Goal: Task Accomplishment & Management: Use online tool/utility

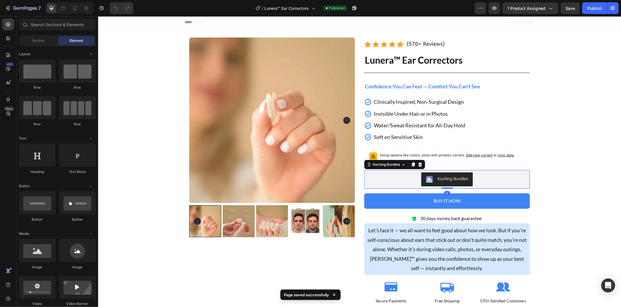
click at [482, 175] on div "Kaching Bundles" at bounding box center [446, 179] width 161 height 14
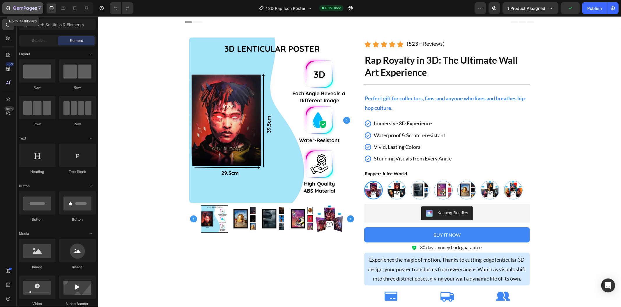
click at [7, 8] on icon "button" at bounding box center [8, 8] width 6 height 6
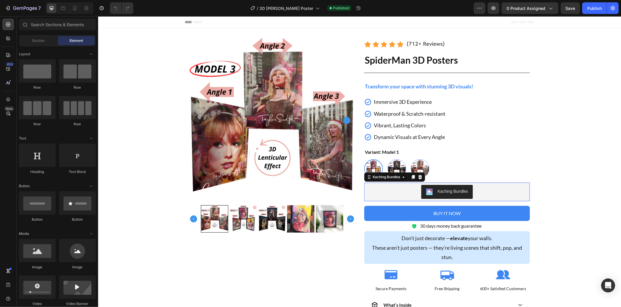
drag, startPoint x: 473, startPoint y: 195, endPoint x: 453, endPoint y: 187, distance: 22.0
click at [473, 194] on div "Kaching Bundles" at bounding box center [446, 192] width 161 height 14
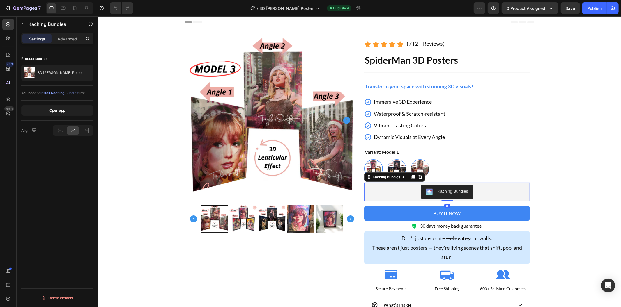
click at [418, 176] on icon at bounding box center [420, 177] width 4 height 4
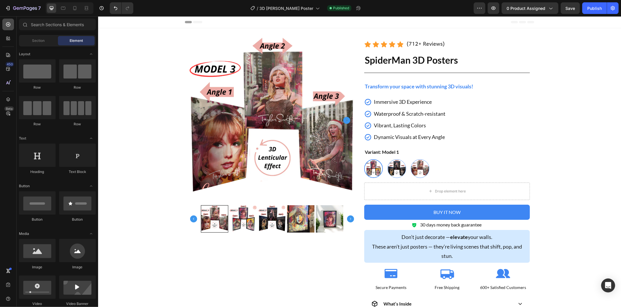
click at [7, 28] on div at bounding box center [8, 25] width 12 height 12
click at [7, 38] on icon at bounding box center [7, 38] width 2 height 2
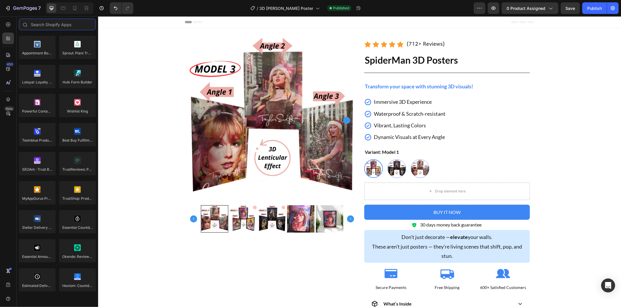
scroll to position [1580, 0]
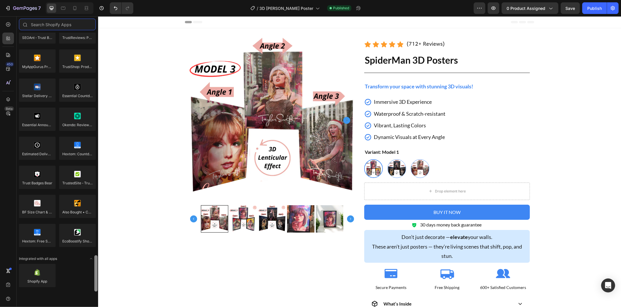
drag, startPoint x: 96, startPoint y: 105, endPoint x: 86, endPoint y: 295, distance: 190.0
click at [86, 295] on div "Sections(18) Elements(84) Hero Section Product Detail Brands Trusted Badges Gua…" at bounding box center [57, 161] width 81 height 291
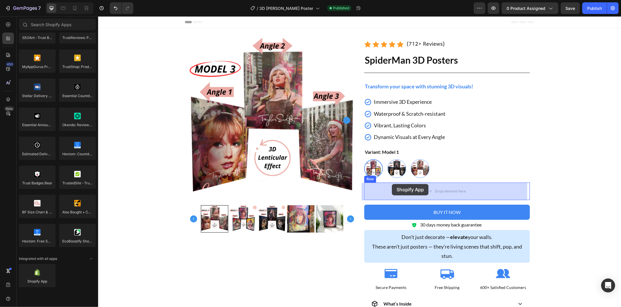
drag, startPoint x: 143, startPoint y: 292, endPoint x: 391, endPoint y: 184, distance: 270.7
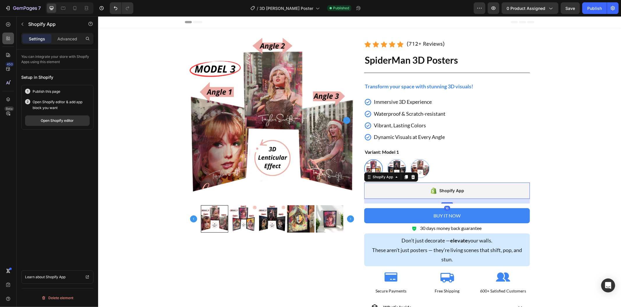
click at [8, 33] on div at bounding box center [8, 39] width 12 height 12
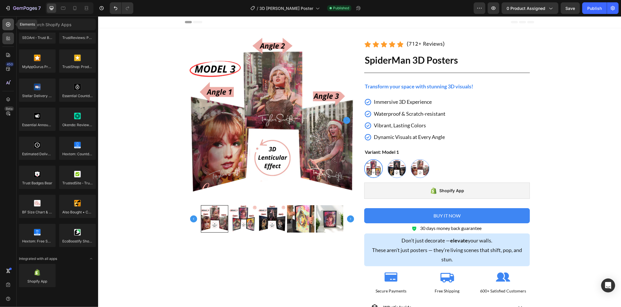
click at [5, 25] on icon at bounding box center [8, 25] width 6 height 6
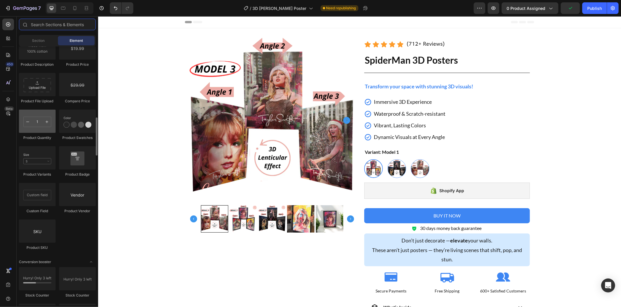
scroll to position [856, 0]
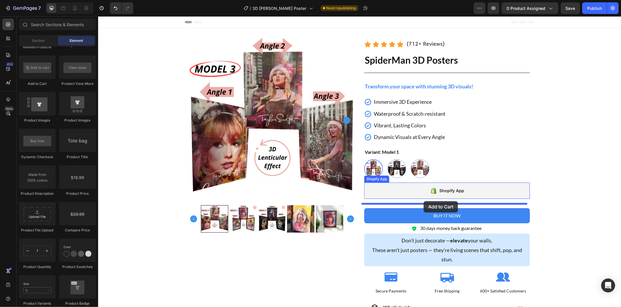
drag, startPoint x: 141, startPoint y: 84, endPoint x: 423, endPoint y: 201, distance: 305.1
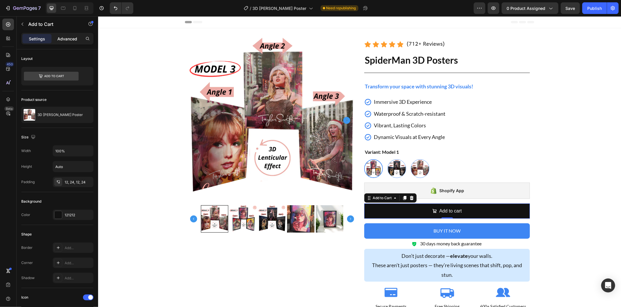
click at [70, 34] on div "Advanced" at bounding box center [67, 38] width 29 height 9
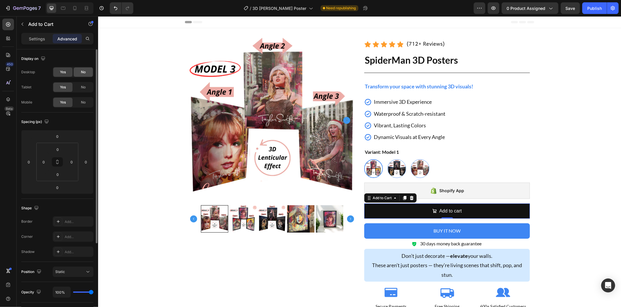
click at [79, 69] on div "No" at bounding box center [83, 72] width 19 height 9
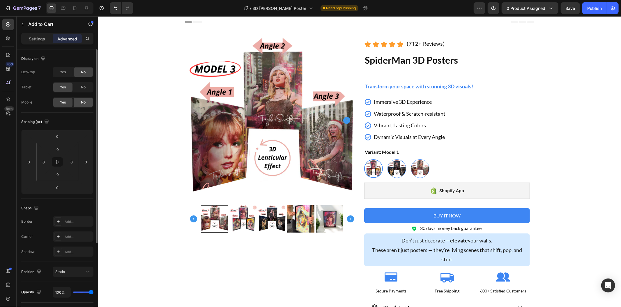
click at [85, 103] on span "No" at bounding box center [83, 102] width 5 height 5
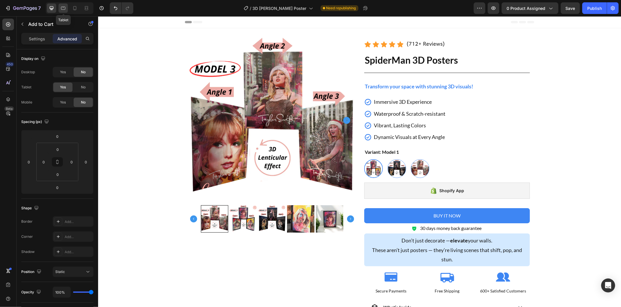
click at [65, 9] on icon at bounding box center [63, 8] width 6 height 6
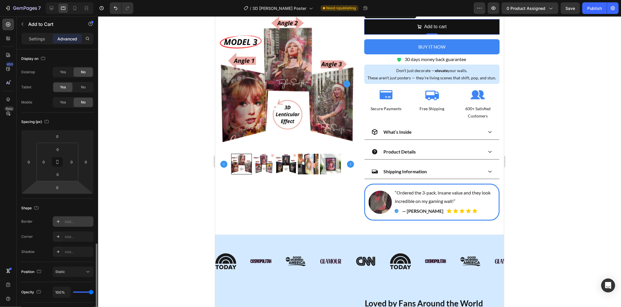
scroll to position [114, 0]
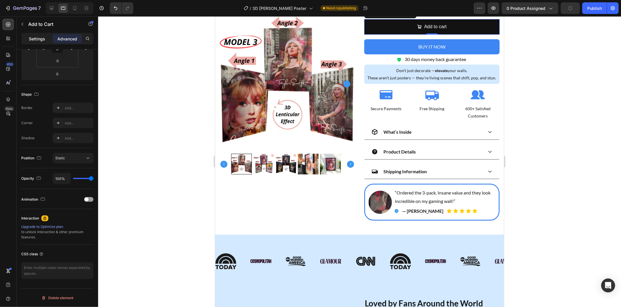
click at [38, 39] on p "Settings" at bounding box center [37, 39] width 16 height 6
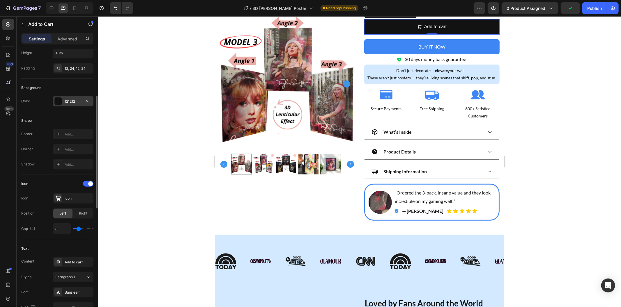
click at [71, 99] on div "121212" at bounding box center [73, 101] width 41 height 10
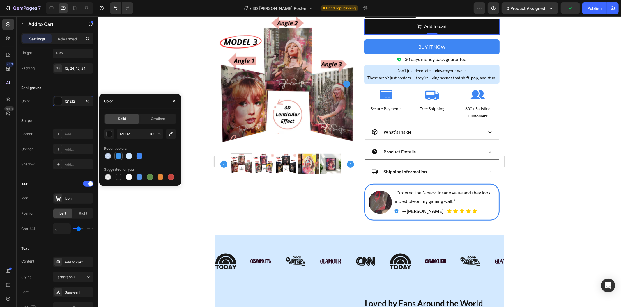
click at [118, 152] on div at bounding box center [118, 156] width 8 height 8
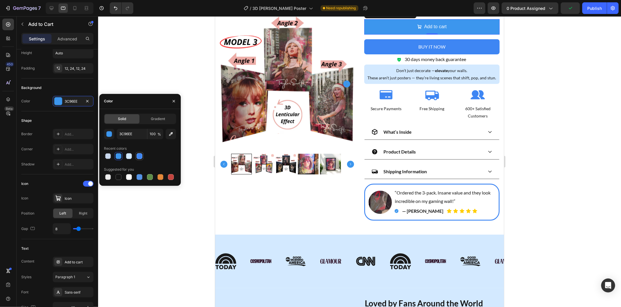
click at [143, 157] on div at bounding box center [139, 156] width 7 height 7
type input "3E86F3"
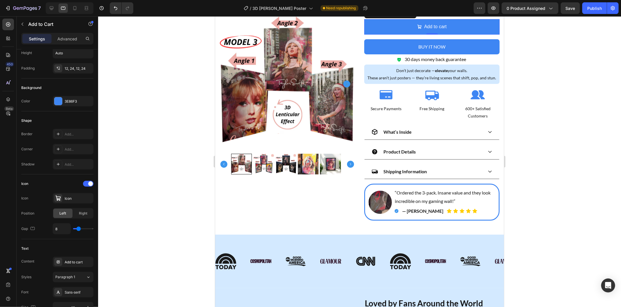
click at [210, 155] on div at bounding box center [359, 161] width 523 height 291
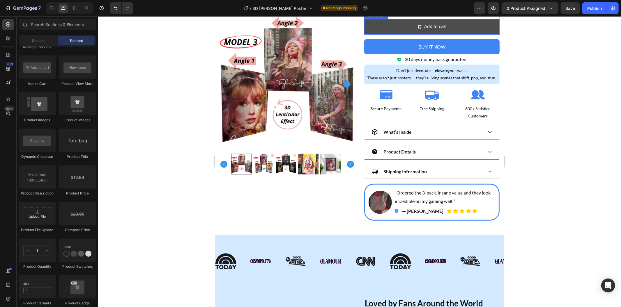
click at [379, 34] on button "Add to cart" at bounding box center [431, 26] width 135 height 15
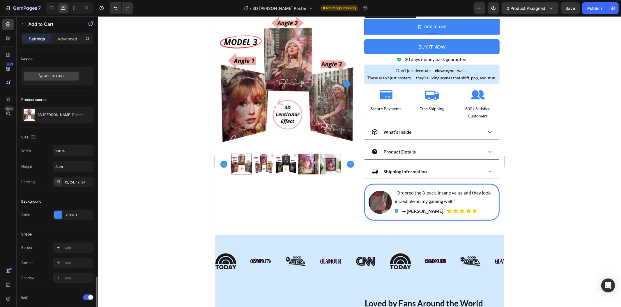
scroll to position [162, 0]
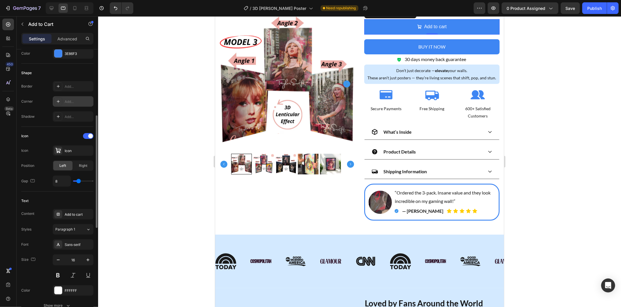
click at [60, 103] on icon at bounding box center [58, 101] width 5 height 5
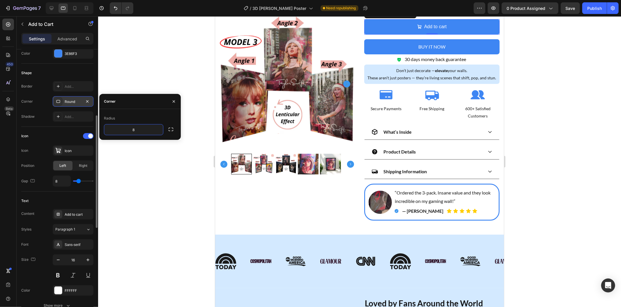
click at [131, 172] on div at bounding box center [359, 161] width 523 height 291
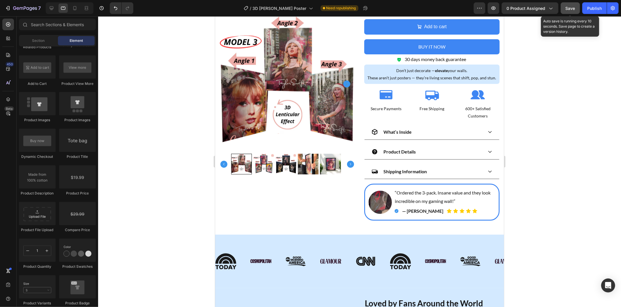
click at [574, 13] on button "Save" at bounding box center [569, 8] width 19 height 12
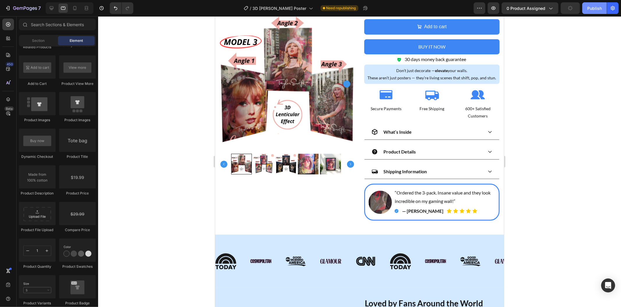
click at [592, 13] on button "Publish" at bounding box center [594, 8] width 24 height 12
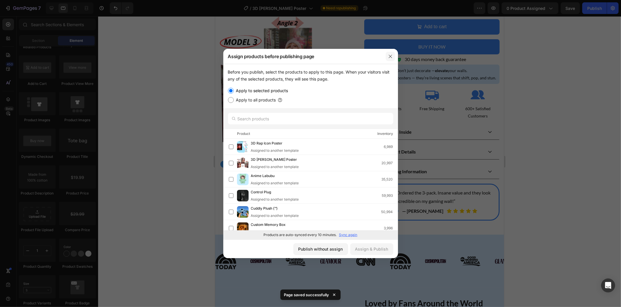
click at [390, 58] on icon "button" at bounding box center [390, 56] width 5 height 5
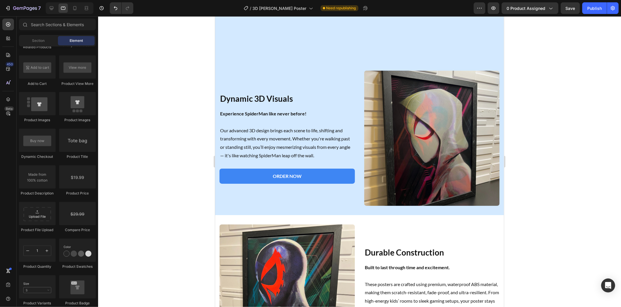
scroll to position [711, 0]
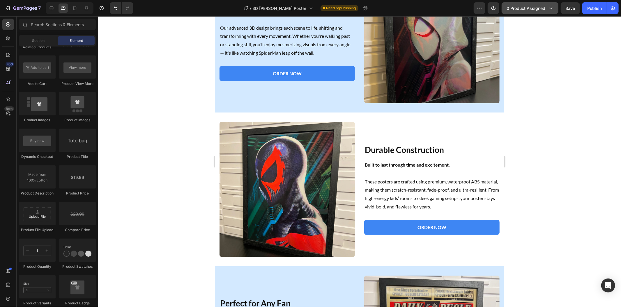
click at [554, 7] on button "0 product assigned" at bounding box center [529, 8] width 57 height 12
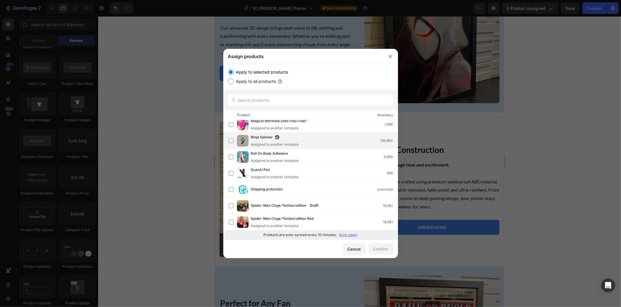
scroll to position [0, 0]
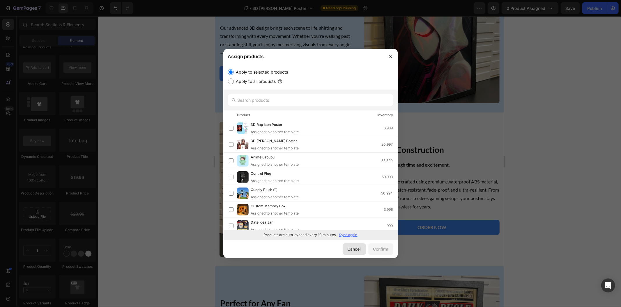
click at [349, 248] on div "Cancel" at bounding box center [353, 249] width 13 height 6
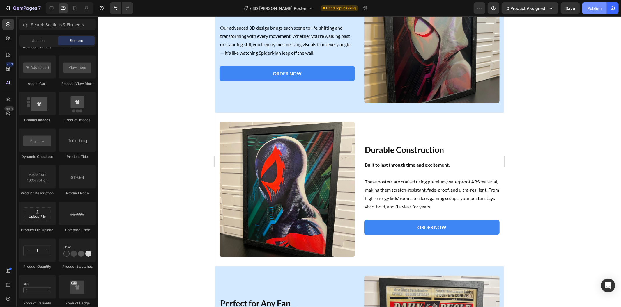
click at [588, 13] on button "Publish" at bounding box center [594, 8] width 24 height 12
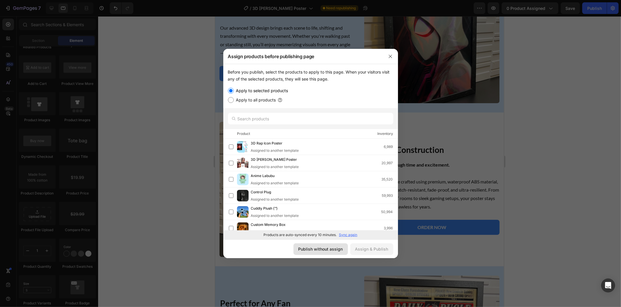
click at [339, 247] on div "Publish without assign" at bounding box center [320, 249] width 45 height 6
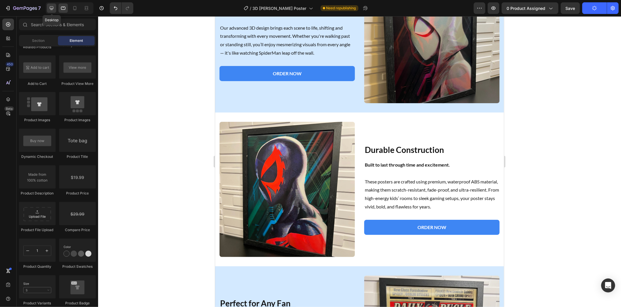
click at [50, 11] on icon at bounding box center [52, 8] width 6 height 6
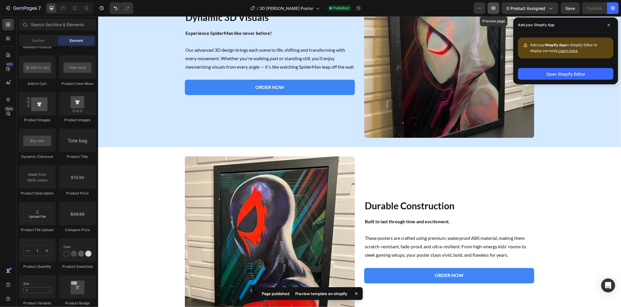
click at [492, 12] on button "button" at bounding box center [493, 8] width 12 height 12
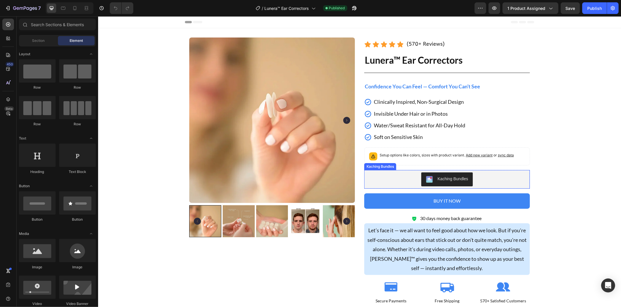
click at [421, 181] on button "Kaching Bundles" at bounding box center [447, 179] width 52 height 14
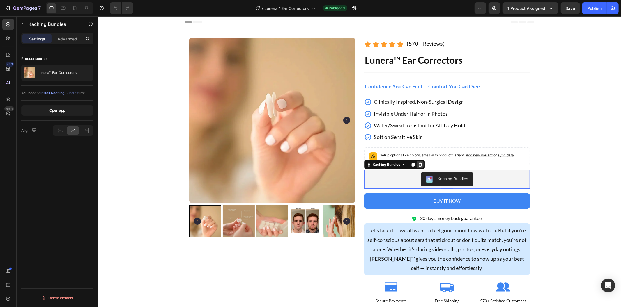
click at [417, 164] on icon at bounding box center [419, 164] width 5 height 5
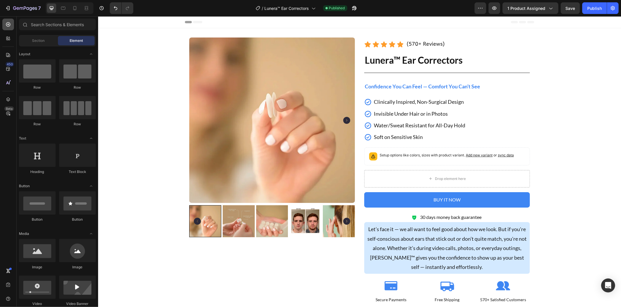
click at [6, 24] on icon at bounding box center [8, 25] width 6 height 6
click at [5, 40] on div at bounding box center [8, 39] width 12 height 12
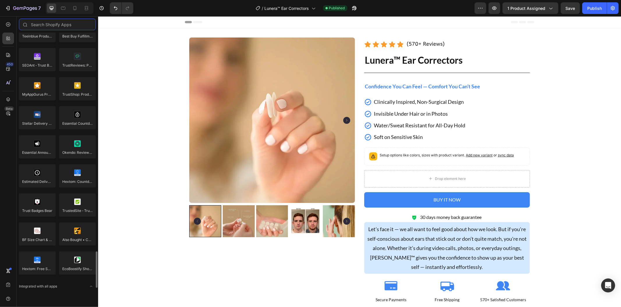
scroll to position [1580, 0]
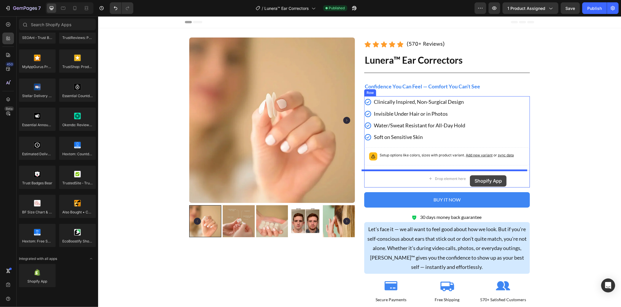
drag, startPoint x: 187, startPoint y: 280, endPoint x: 443, endPoint y: 191, distance: 270.6
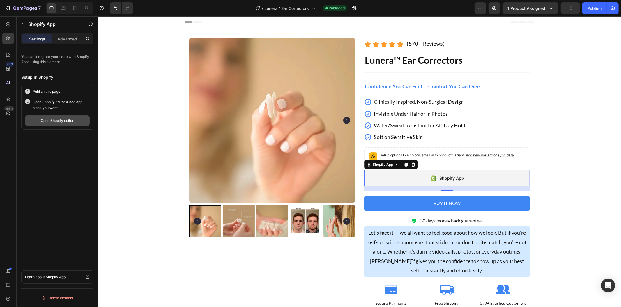
click at [70, 117] on button "Open Shopify editor" at bounding box center [57, 121] width 65 height 10
click at [18, 24] on button "button" at bounding box center [22, 23] width 9 height 9
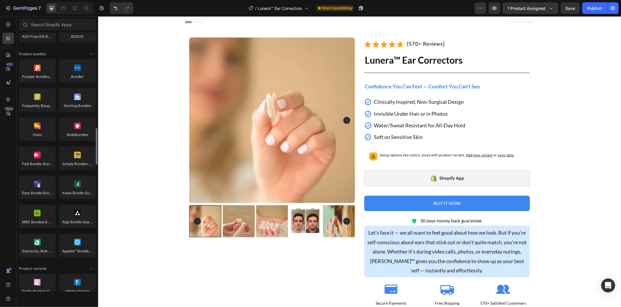
scroll to position [448, 0]
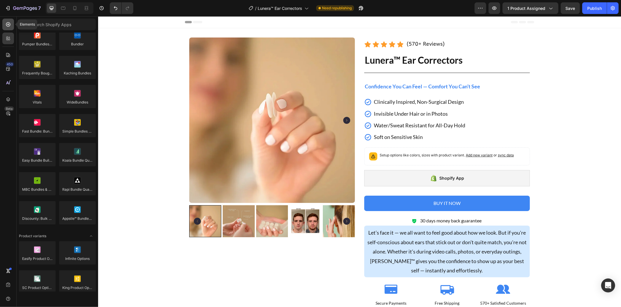
click at [7, 27] on icon at bounding box center [8, 25] width 6 height 6
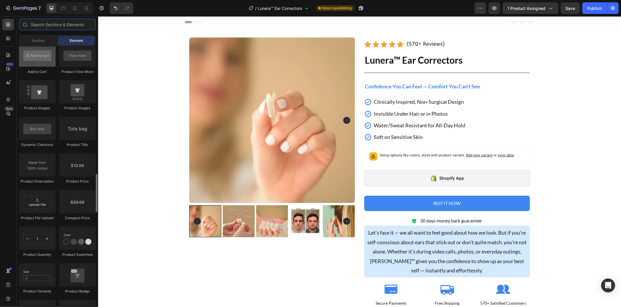
scroll to position [771, 0]
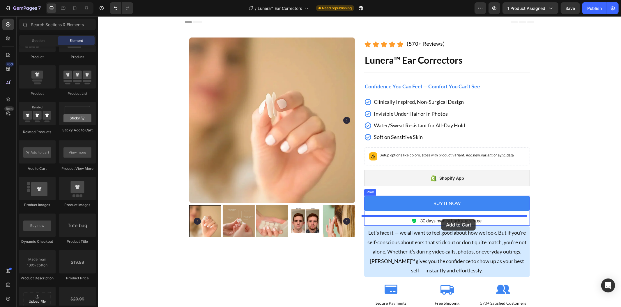
drag, startPoint x: 143, startPoint y: 171, endPoint x: 441, endPoint y: 219, distance: 301.8
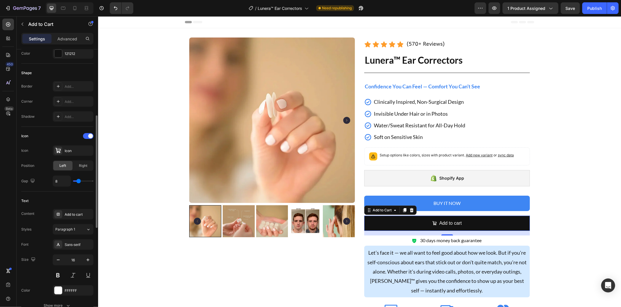
scroll to position [258, 0]
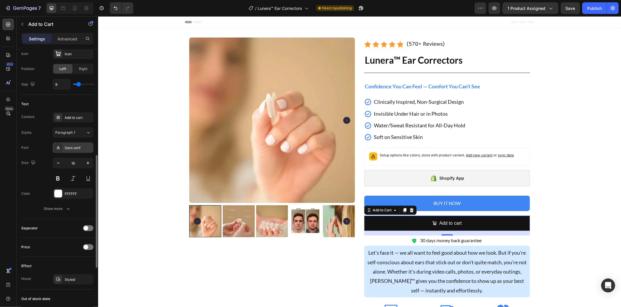
click at [70, 152] on div "Sans-serif" at bounding box center [73, 148] width 41 height 10
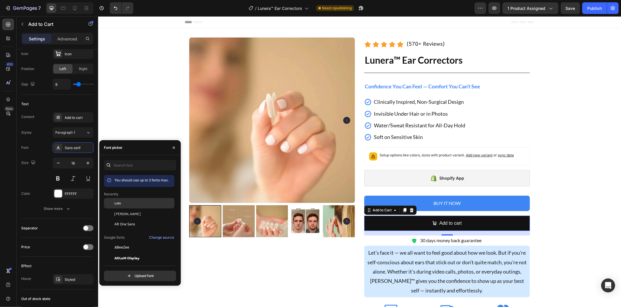
click at [129, 204] on div "Lato" at bounding box center [143, 203] width 59 height 5
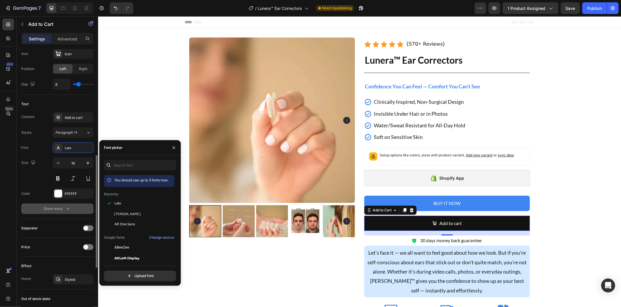
click at [63, 209] on div "Show more" at bounding box center [57, 209] width 27 height 6
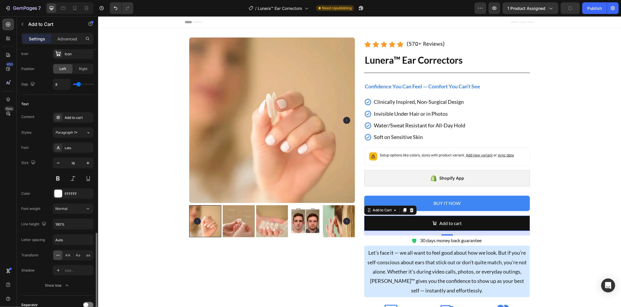
scroll to position [356, 0]
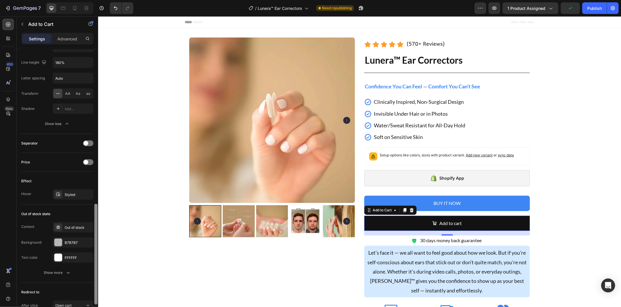
click at [94, 197] on div at bounding box center [96, 186] width 4 height 275
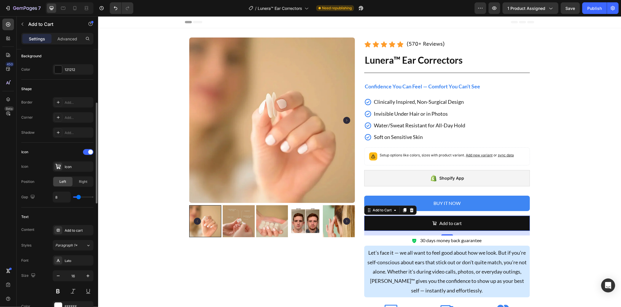
scroll to position [0, 0]
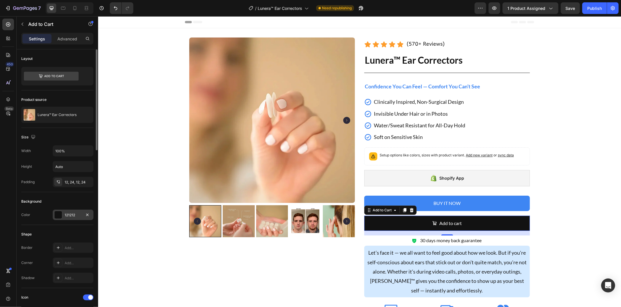
click at [68, 212] on div "121212" at bounding box center [73, 215] width 41 height 10
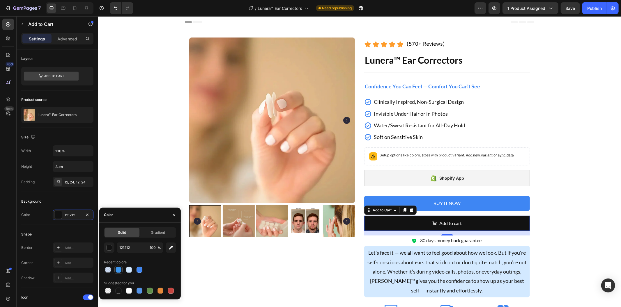
click at [118, 271] on div at bounding box center [119, 270] width 6 height 6
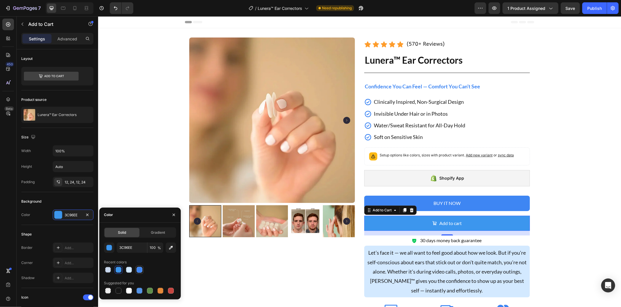
click at [140, 269] on div at bounding box center [139, 270] width 6 height 6
type input "3E86F3"
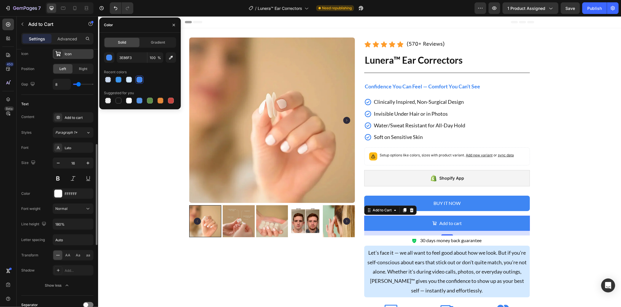
scroll to position [129, 0]
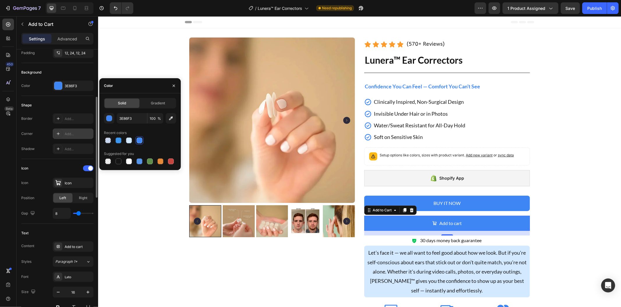
click at [56, 134] on icon at bounding box center [58, 134] width 5 height 5
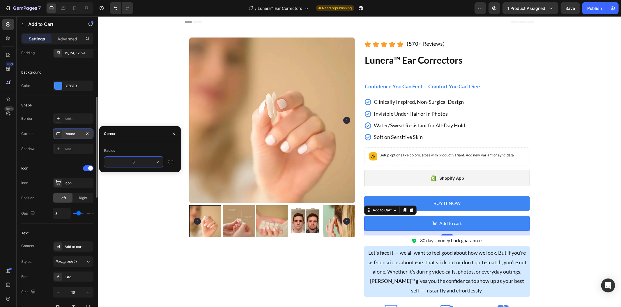
click at [46, 161] on div "Icon Icon Icon Position Left Right Gap 8" at bounding box center [57, 191] width 72 height 65
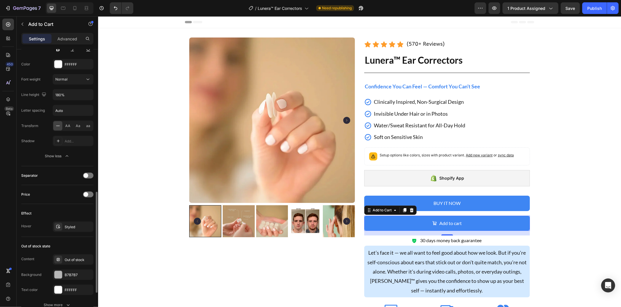
scroll to position [472, 0]
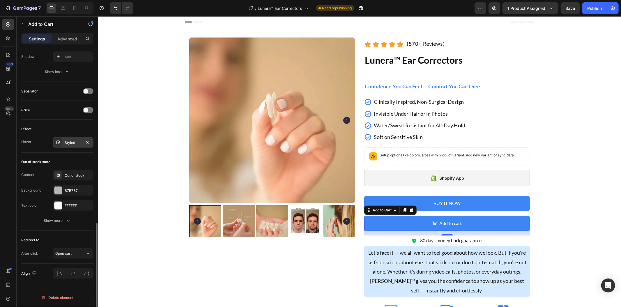
click at [77, 143] on div "Styled" at bounding box center [73, 142] width 17 height 5
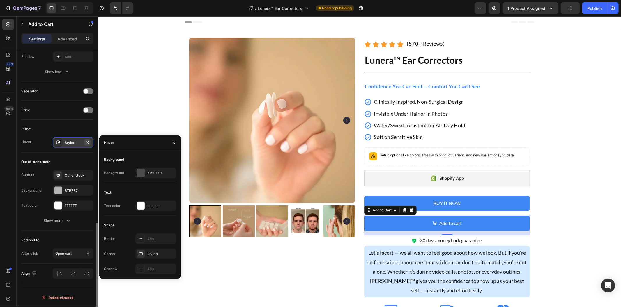
click at [89, 143] on button "button" at bounding box center [87, 142] width 7 height 7
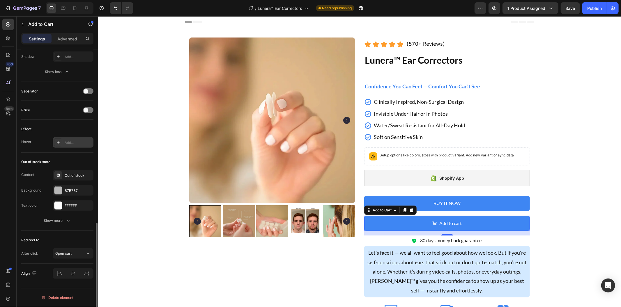
scroll to position [278, 0]
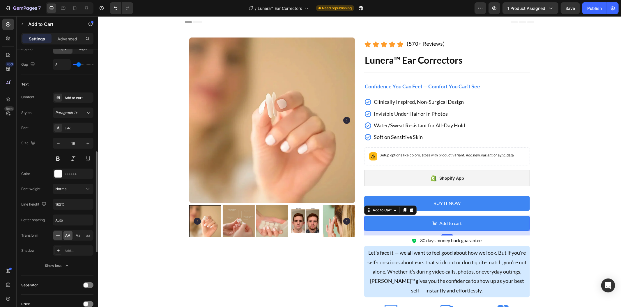
click at [67, 235] on span "AA" at bounding box center [67, 235] width 5 height 5
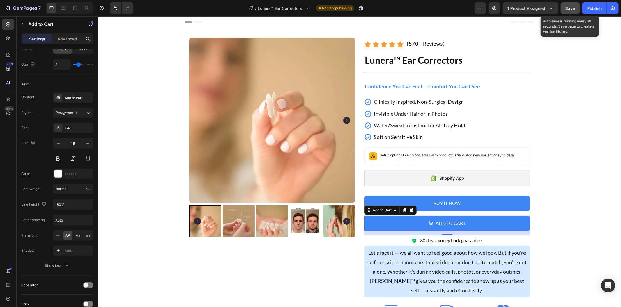
click at [574, 2] on button "Save" at bounding box center [569, 8] width 19 height 12
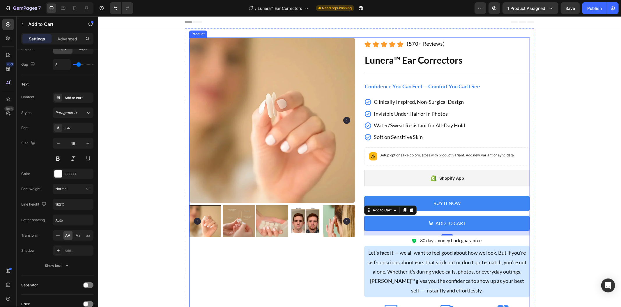
click at [354, 43] on div "Product Images Icon Icon Icon Icon Icon Icon List (570+ Reviews) Text Block Row…" at bounding box center [359, 234] width 340 height 395
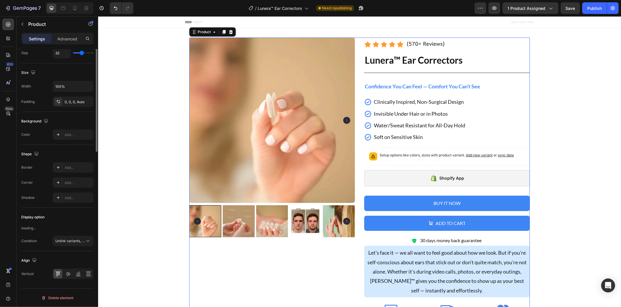
scroll to position [0, 0]
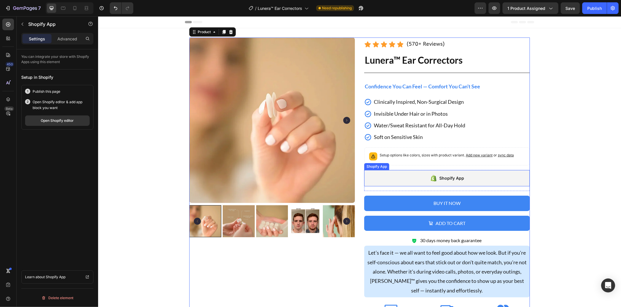
click at [393, 174] on div "Shopify App" at bounding box center [447, 178] width 166 height 16
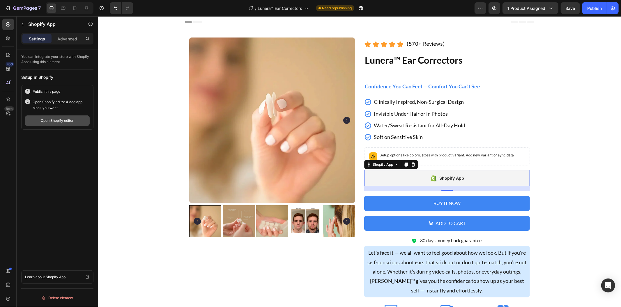
click at [75, 123] on button "Open Shopify editor" at bounding box center [57, 121] width 65 height 10
click at [359, 11] on icon "button" at bounding box center [361, 8] width 6 height 6
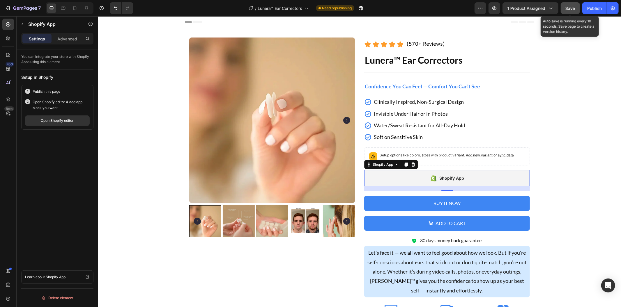
click at [567, 3] on button "Save" at bounding box center [569, 8] width 19 height 12
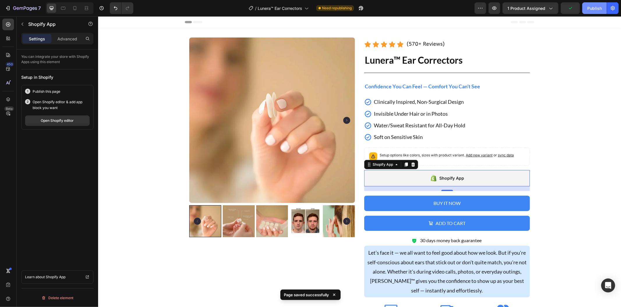
click at [583, 8] on button "Publish" at bounding box center [594, 8] width 24 height 12
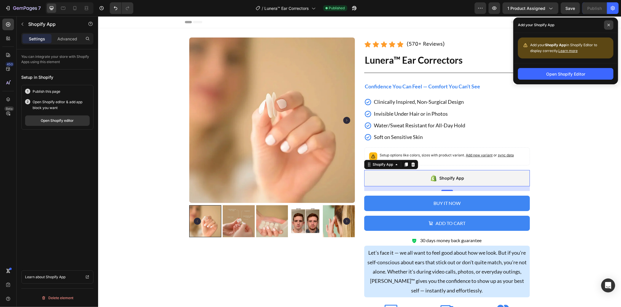
click at [607, 28] on span at bounding box center [608, 24] width 9 height 9
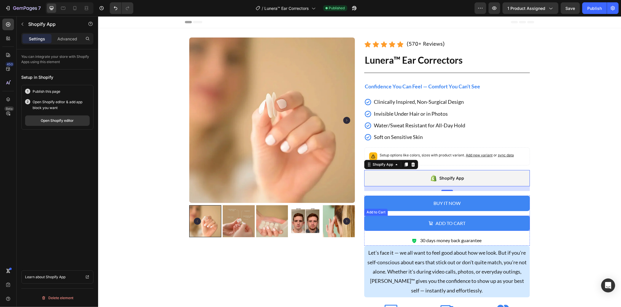
click at [484, 219] on button "Add to cart" at bounding box center [447, 223] width 166 height 15
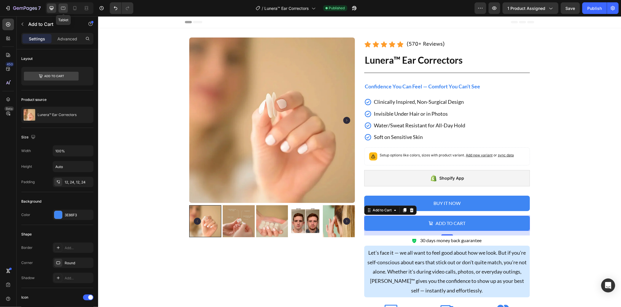
click at [64, 9] on icon at bounding box center [63, 8] width 6 height 6
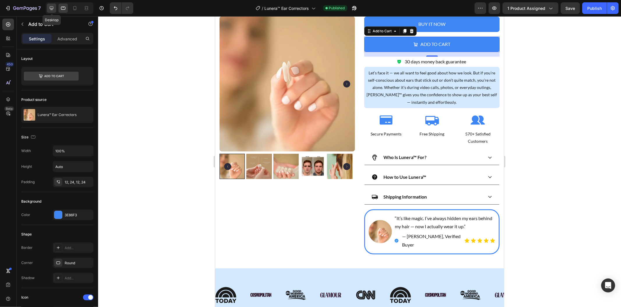
click at [49, 11] on icon at bounding box center [52, 8] width 6 height 6
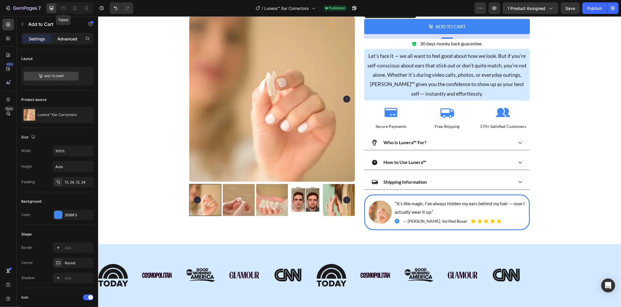
scroll to position [179, 0]
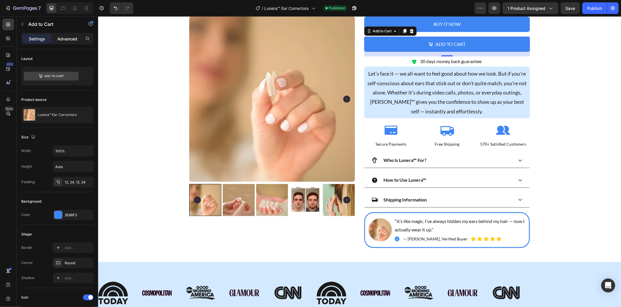
click at [73, 41] on p "Advanced" at bounding box center [67, 39] width 20 height 6
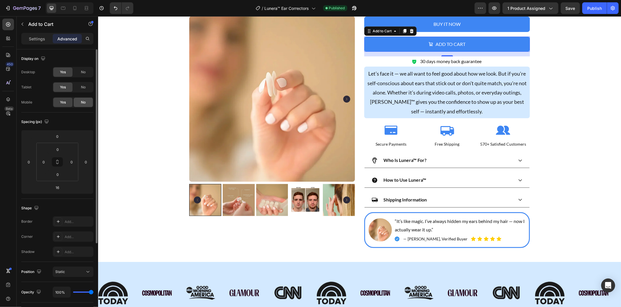
click at [84, 101] on span "No" at bounding box center [83, 102] width 5 height 5
click at [86, 77] on div "Yes No" at bounding box center [73, 72] width 41 height 10
click at [85, 72] on span "No" at bounding box center [83, 72] width 5 height 5
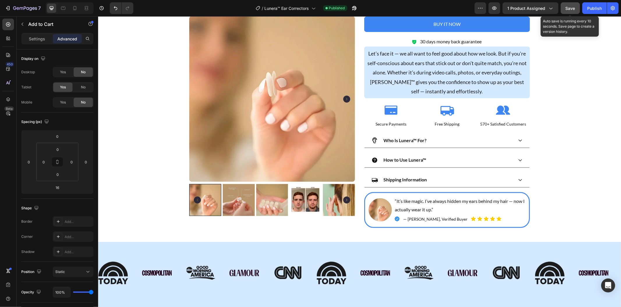
click at [567, 10] on span "Save" at bounding box center [570, 8] width 10 height 5
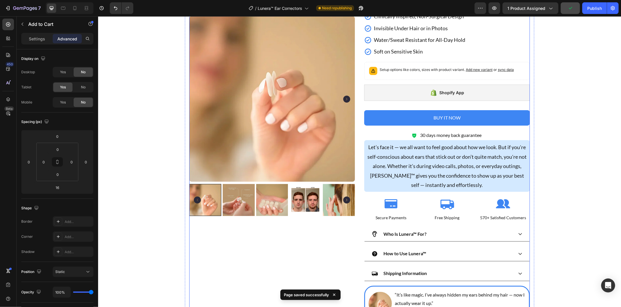
scroll to position [82, 0]
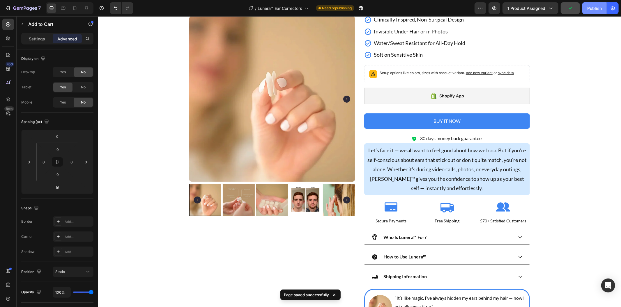
click at [590, 10] on div "Publish" at bounding box center [594, 8] width 15 height 6
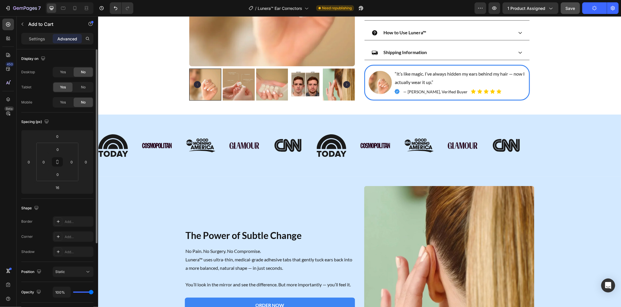
scroll to position [276, 0]
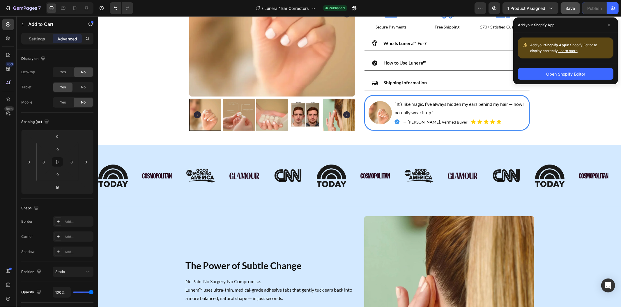
click at [607, 30] on div "Add your Shopify App" at bounding box center [565, 24] width 105 height 15
click at [607, 26] on span at bounding box center [608, 24] width 9 height 9
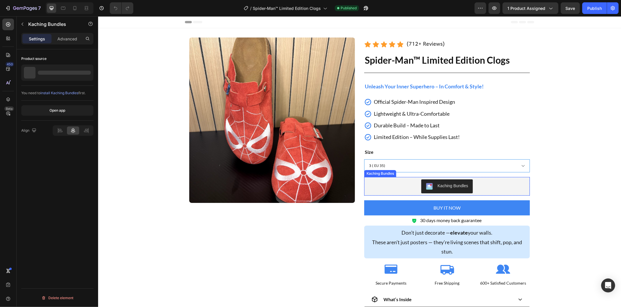
click at [387, 186] on div "Kaching Bundles" at bounding box center [446, 186] width 161 height 14
click at [418, 170] on icon at bounding box center [419, 171] width 5 height 5
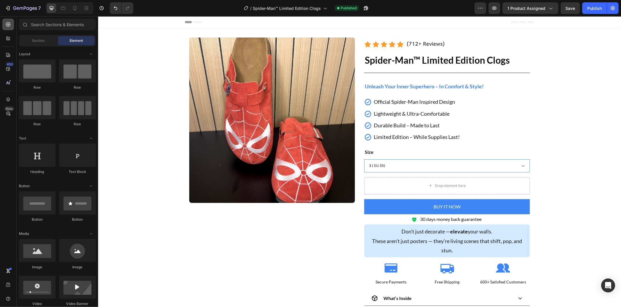
click at [7, 26] on icon at bounding box center [8, 25] width 6 height 6
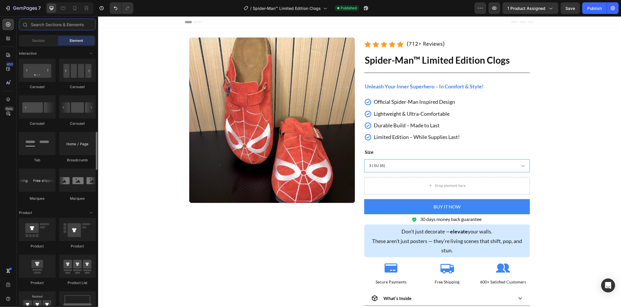
scroll to position [453, 0]
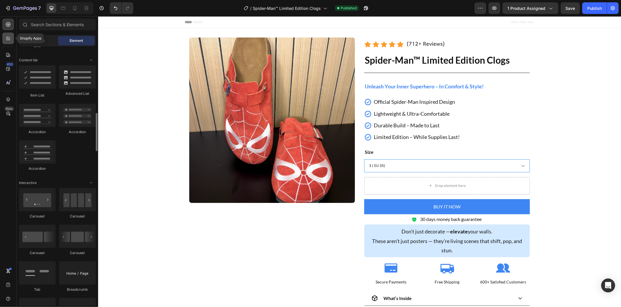
click at [9, 41] on icon at bounding box center [8, 39] width 6 height 6
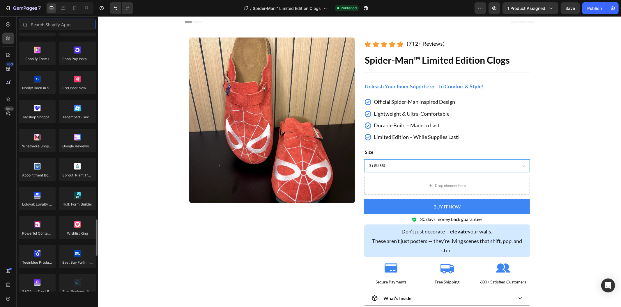
scroll to position [1580, 0]
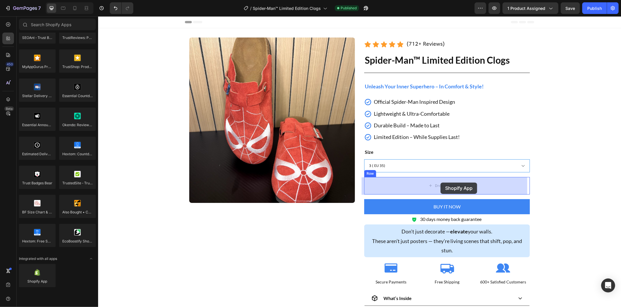
drag, startPoint x: 134, startPoint y: 282, endPoint x: 440, endPoint y: 183, distance: 321.1
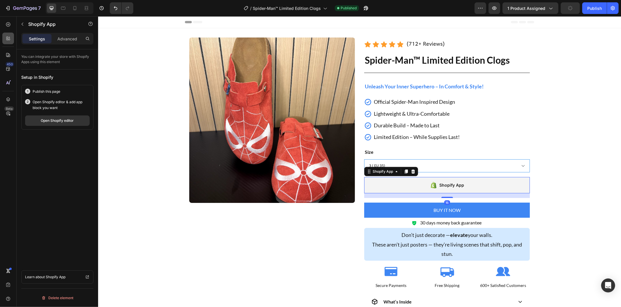
click at [10, 37] on icon at bounding box center [8, 39] width 6 height 6
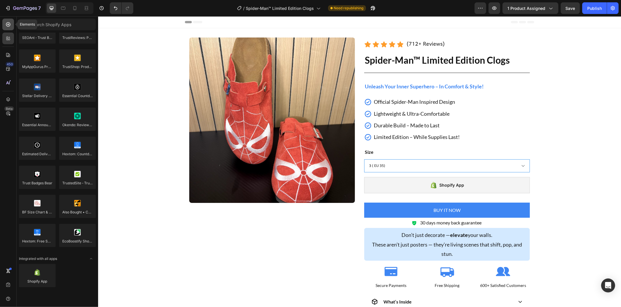
click at [7, 27] on div at bounding box center [8, 25] width 12 height 12
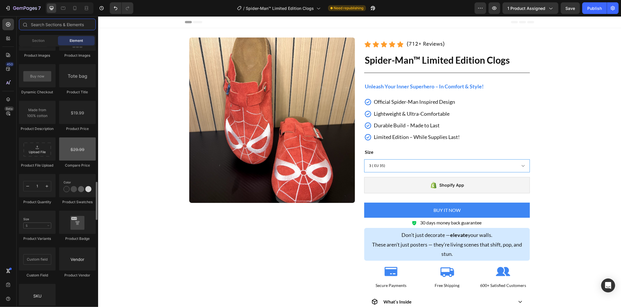
scroll to position [856, 0]
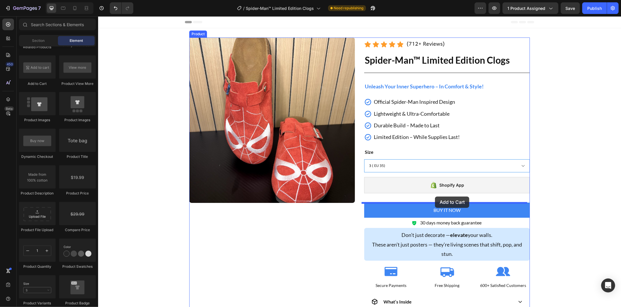
drag, startPoint x: 141, startPoint y: 89, endPoint x: 434, endPoint y: 196, distance: 312.2
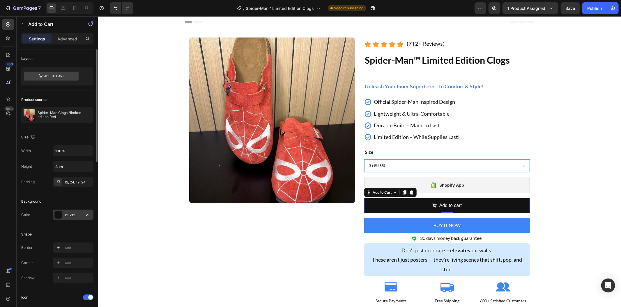
drag, startPoint x: 62, startPoint y: 210, endPoint x: 66, endPoint y: 212, distance: 5.3
click at [62, 210] on div "121212" at bounding box center [73, 215] width 41 height 10
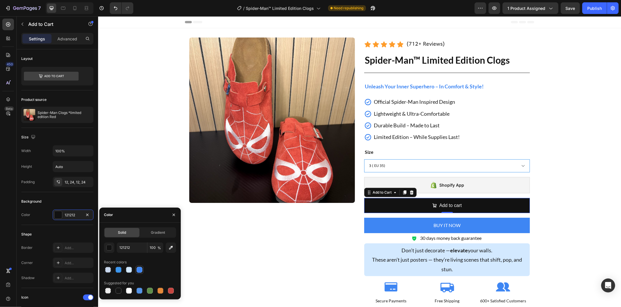
click at [139, 271] on div at bounding box center [139, 270] width 6 height 6
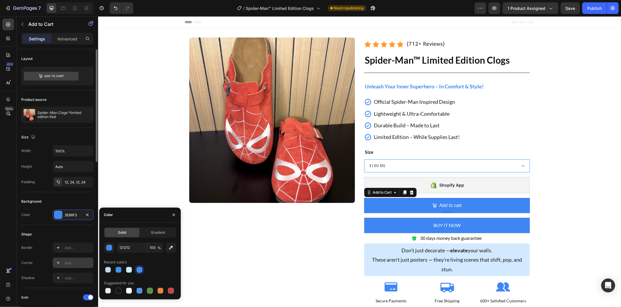
click at [58, 264] on icon at bounding box center [58, 263] width 5 height 5
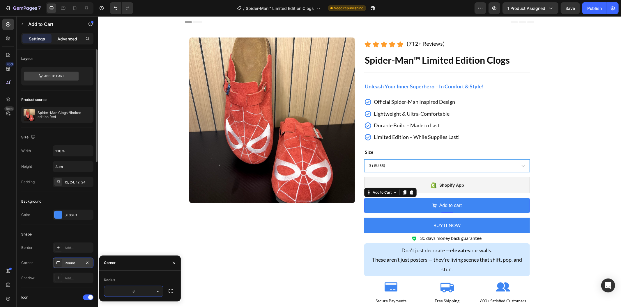
drag, startPoint x: 71, startPoint y: 37, endPoint x: 71, endPoint y: 45, distance: 8.4
click at [71, 37] on p "Advanced" at bounding box center [67, 39] width 20 height 6
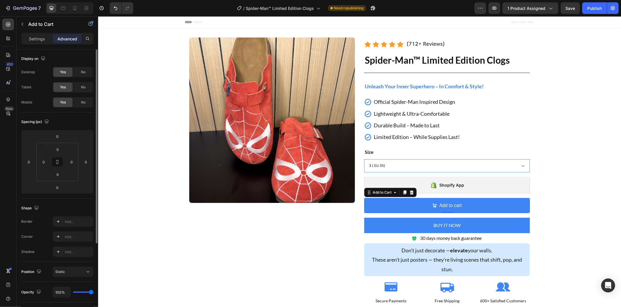
click at [64, 101] on span "Yes" at bounding box center [63, 102] width 6 height 5
click at [79, 101] on div "No" at bounding box center [83, 102] width 19 height 9
drag, startPoint x: 81, startPoint y: 71, endPoint x: 94, endPoint y: 75, distance: 14.4
click at [81, 71] on span "No" at bounding box center [83, 72] width 5 height 5
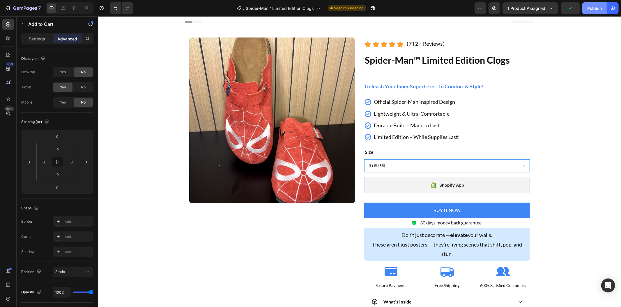
click at [584, 10] on button "Publish" at bounding box center [594, 8] width 24 height 12
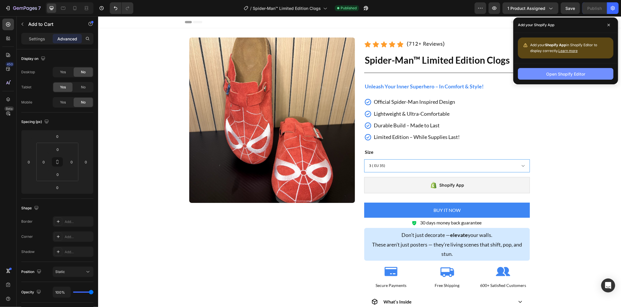
click at [569, 77] on button "Open Shopify Editor" at bounding box center [565, 74] width 95 height 12
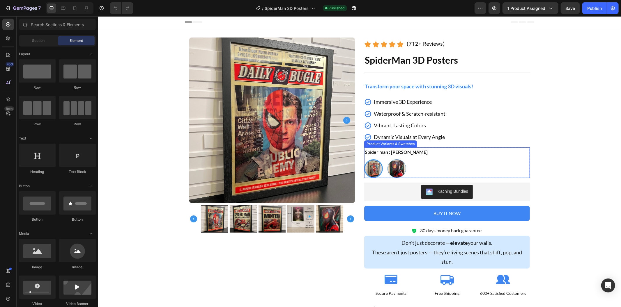
click at [409, 187] on div "Kaching Bundles" at bounding box center [446, 192] width 161 height 14
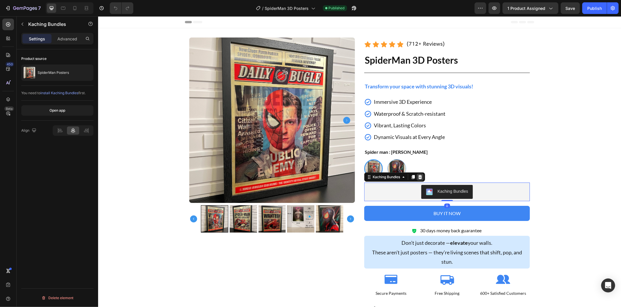
click at [418, 180] on div at bounding box center [419, 176] width 7 height 7
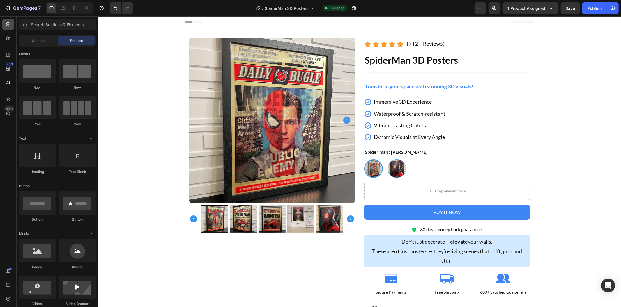
click at [6, 26] on icon at bounding box center [8, 25] width 6 height 6
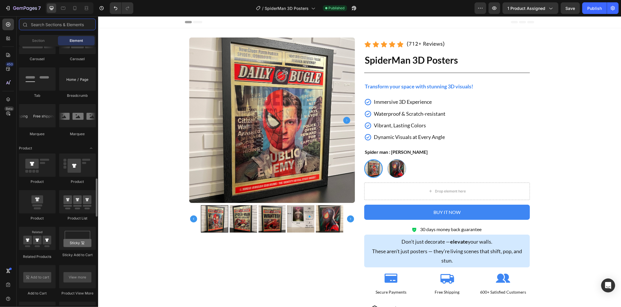
scroll to position [711, 0]
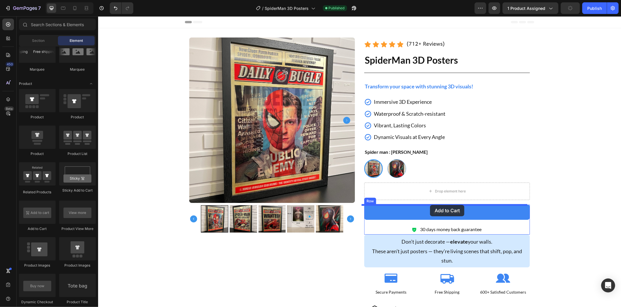
drag, startPoint x: 145, startPoint y: 230, endPoint x: 430, endPoint y: 205, distance: 285.1
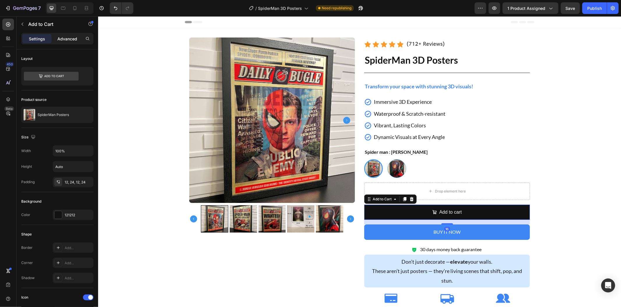
drag, startPoint x: 58, startPoint y: 36, endPoint x: 61, endPoint y: 42, distance: 6.5
click at [58, 36] on p "Advanced" at bounding box center [67, 39] width 20 height 6
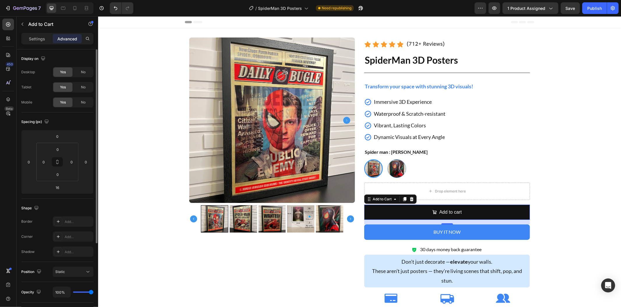
click at [82, 104] on span "No" at bounding box center [83, 102] width 5 height 5
click at [83, 74] on span "No" at bounding box center [83, 72] width 5 height 5
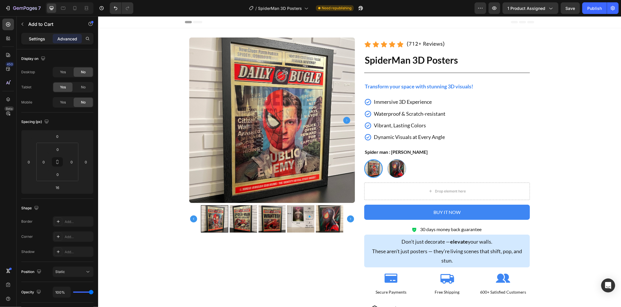
click at [37, 38] on p "Settings" at bounding box center [37, 39] width 16 height 6
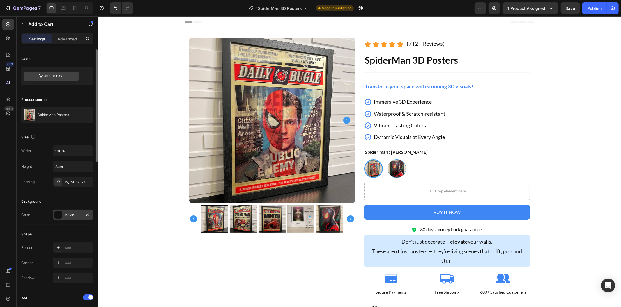
click at [68, 216] on div "121212" at bounding box center [73, 215] width 17 height 5
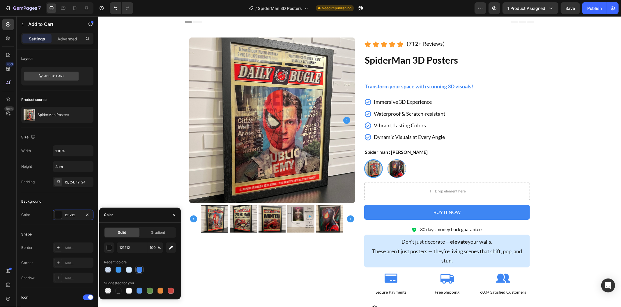
click at [140, 271] on div at bounding box center [139, 270] width 6 height 6
click at [53, 264] on div "Add..." at bounding box center [73, 263] width 41 height 10
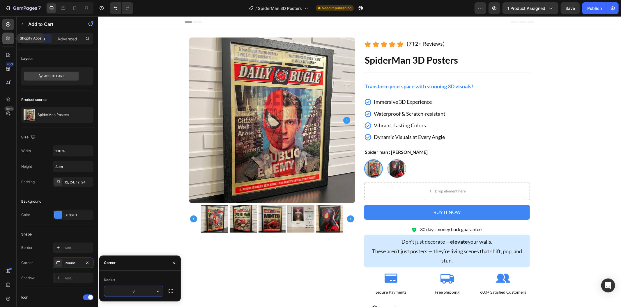
click at [10, 33] on div at bounding box center [8, 39] width 12 height 12
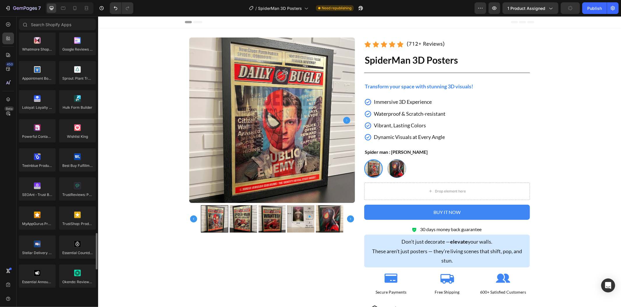
scroll to position [1580, 0]
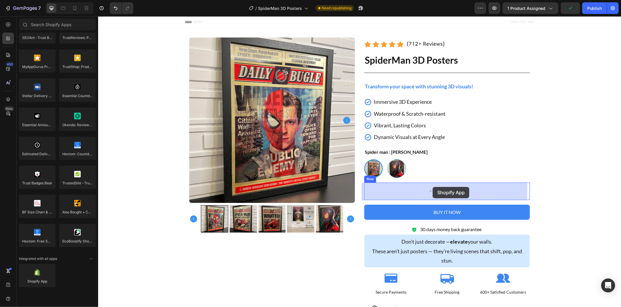
drag, startPoint x: 128, startPoint y: 291, endPoint x: 432, endPoint y: 189, distance: 320.4
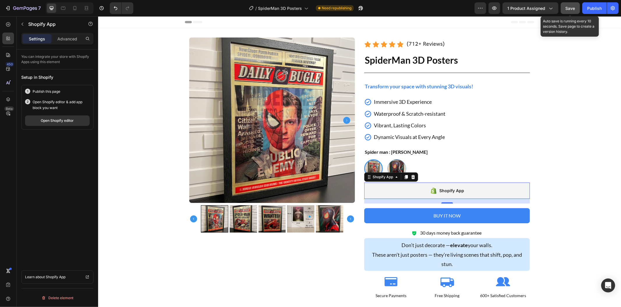
click at [569, 12] on button "Save" at bounding box center [569, 8] width 19 height 12
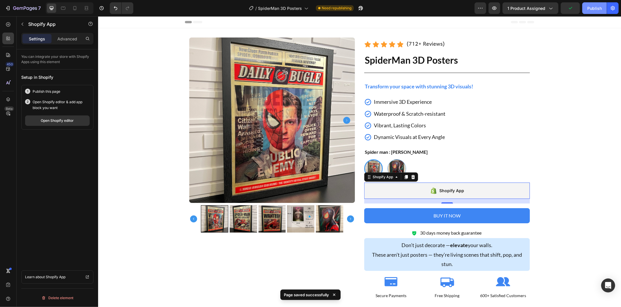
click at [597, 9] on div "Publish" at bounding box center [594, 8] width 15 height 6
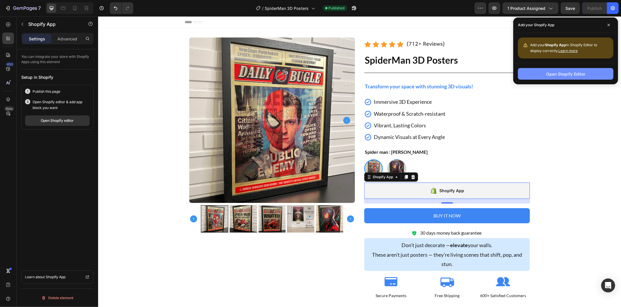
click at [560, 77] on div "Open Shopify Editor" at bounding box center [565, 74] width 39 height 6
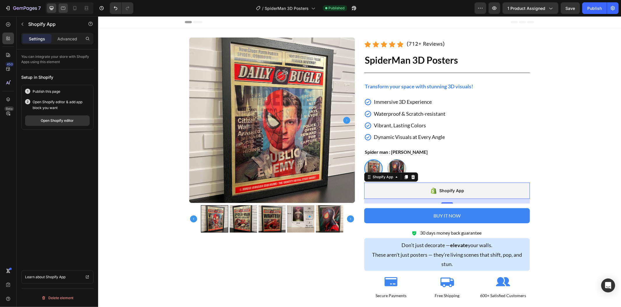
click at [60, 8] on icon at bounding box center [63, 8] width 6 height 6
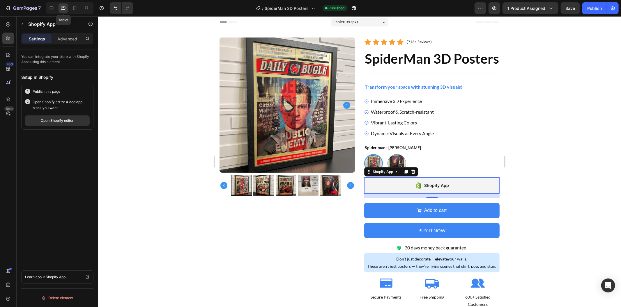
scroll to position [158, 0]
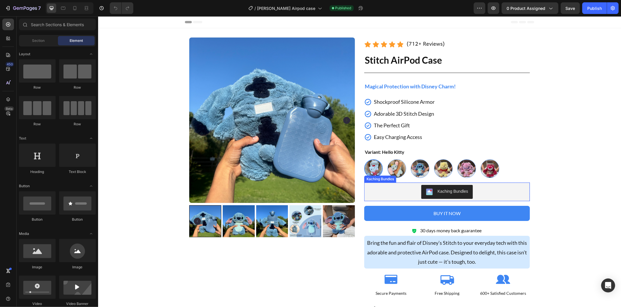
click at [421, 187] on button "Kaching Bundles" at bounding box center [447, 192] width 52 height 14
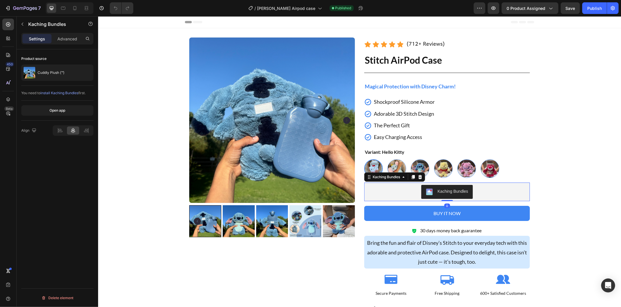
click at [417, 181] on div "Kaching Bundles" at bounding box center [394, 176] width 61 height 9
click at [418, 179] on icon at bounding box center [420, 177] width 4 height 4
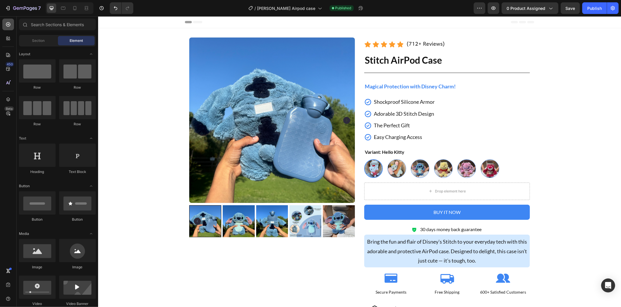
click at [8, 21] on div at bounding box center [8, 25] width 12 height 12
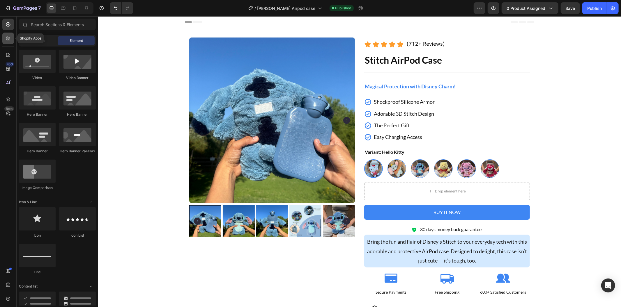
click at [6, 38] on icon at bounding box center [8, 39] width 6 height 6
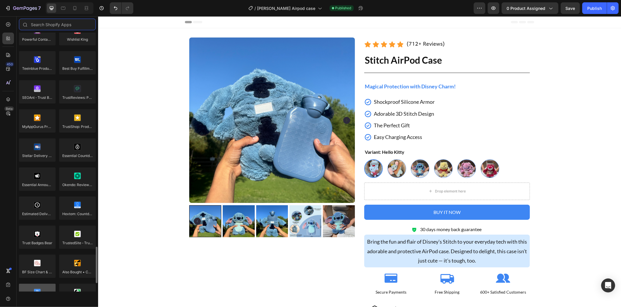
scroll to position [1580, 0]
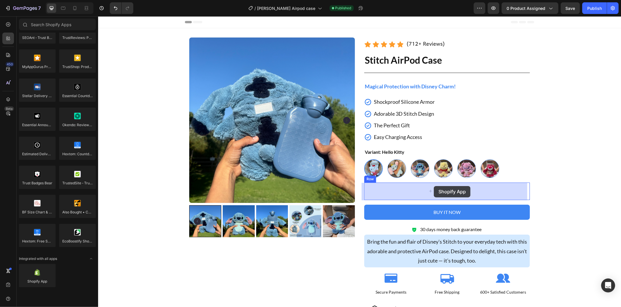
drag, startPoint x: 146, startPoint y: 293, endPoint x: 432, endPoint y: 188, distance: 304.4
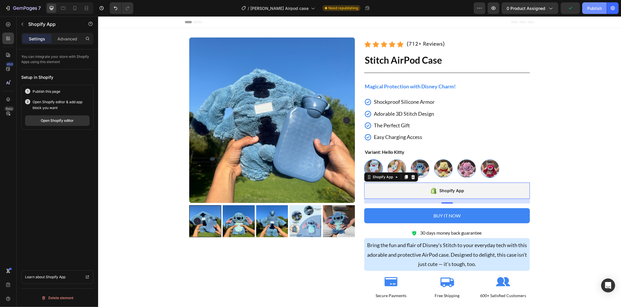
click at [598, 10] on div "Publish" at bounding box center [594, 8] width 15 height 6
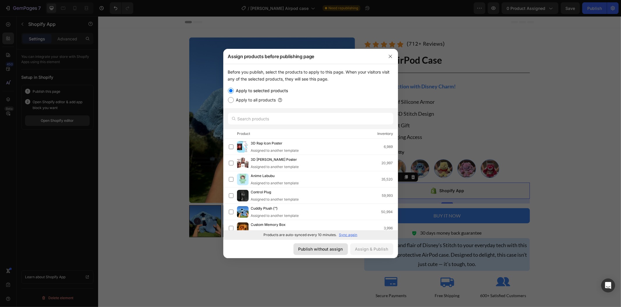
click at [336, 249] on div "Publish without assign" at bounding box center [320, 249] width 45 height 6
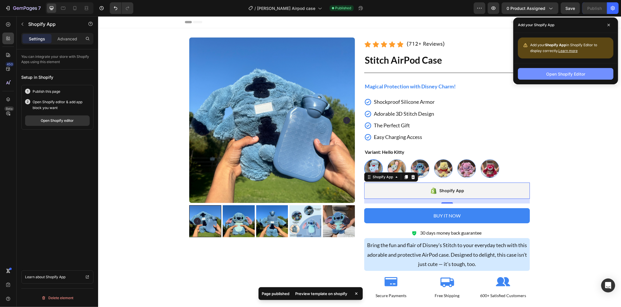
click at [547, 71] on div "Open Shopify Editor" at bounding box center [565, 74] width 39 height 6
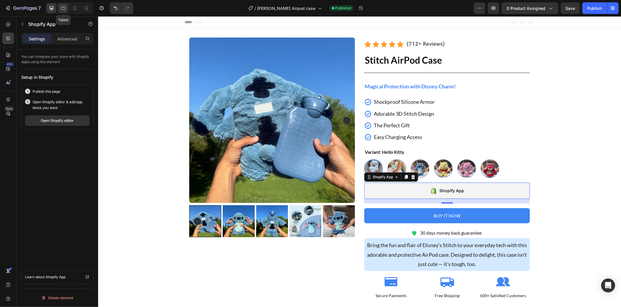
click at [59, 8] on div at bounding box center [62, 7] width 9 height 9
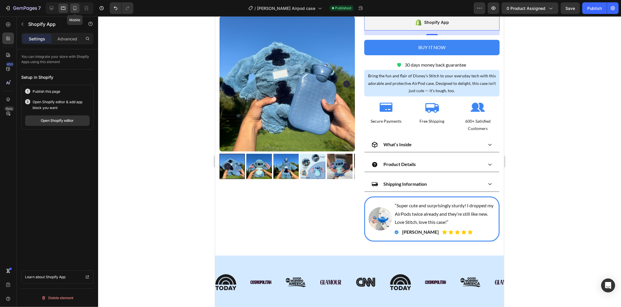
click at [73, 9] on icon at bounding box center [75, 8] width 6 height 6
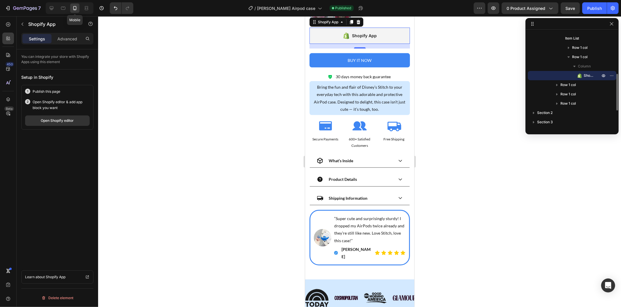
scroll to position [290, 0]
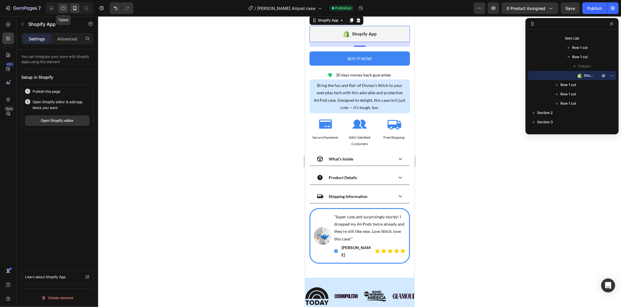
click at [63, 5] on icon at bounding box center [63, 8] width 6 height 6
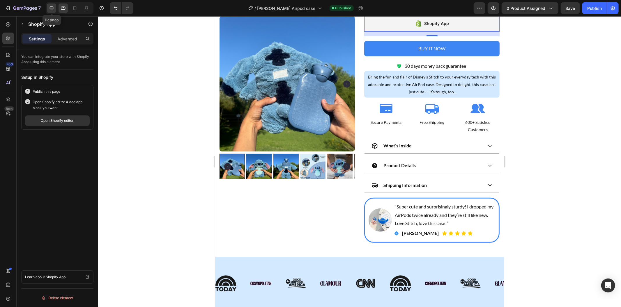
scroll to position [163, 0]
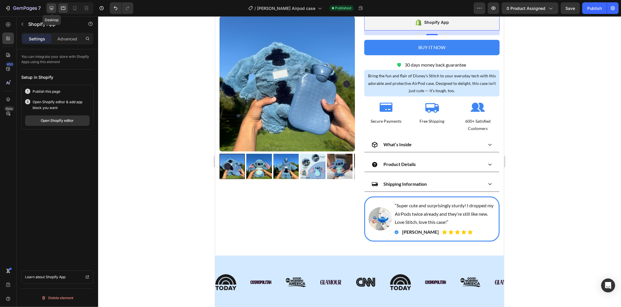
click at [53, 6] on icon at bounding box center [52, 8] width 4 height 4
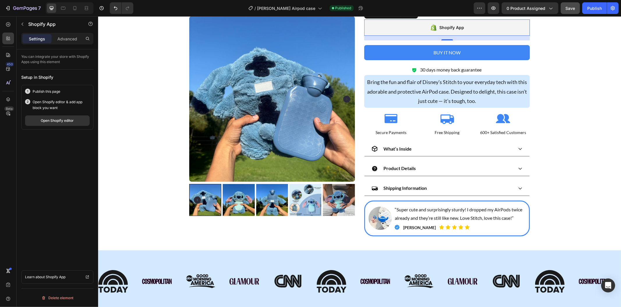
scroll to position [146, 0]
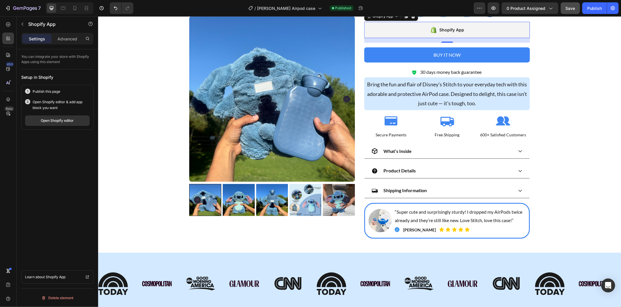
drag, startPoint x: 567, startPoint y: 12, endPoint x: 405, endPoint y: 24, distance: 162.6
click at [567, 12] on button "Save" at bounding box center [569, 8] width 19 height 12
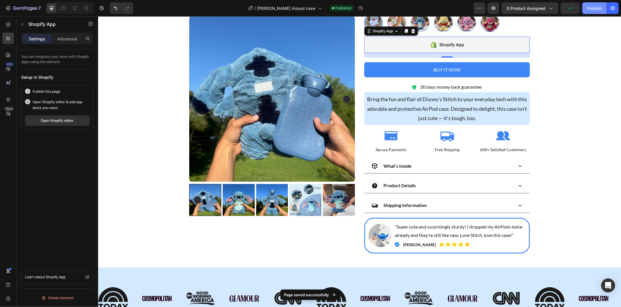
click at [595, 11] on div "Publish" at bounding box center [594, 8] width 15 height 6
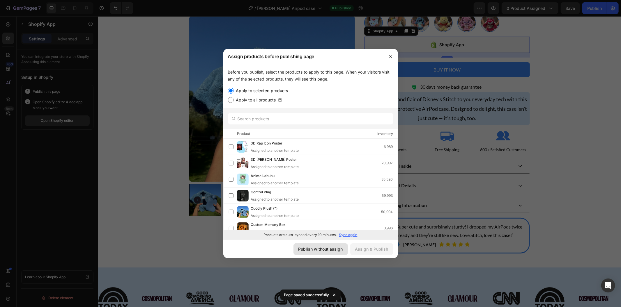
click at [340, 249] on div "Publish without assign" at bounding box center [320, 249] width 45 height 6
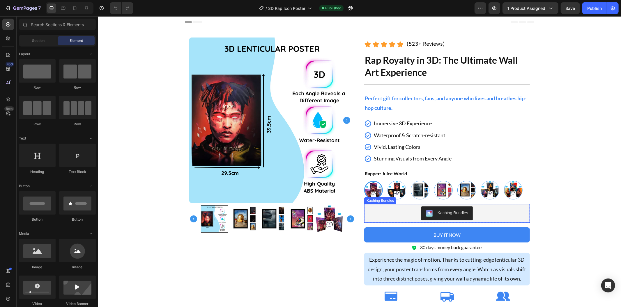
click at [395, 217] on div "Kaching Bundles" at bounding box center [446, 213] width 161 height 14
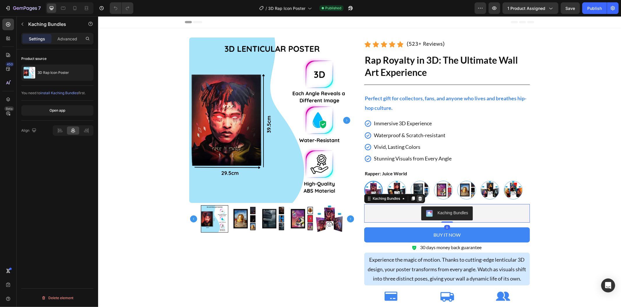
click at [416, 196] on div at bounding box center [419, 198] width 7 height 7
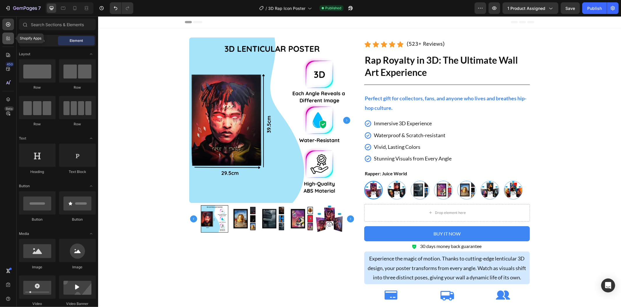
click at [8, 33] on div at bounding box center [8, 39] width 12 height 12
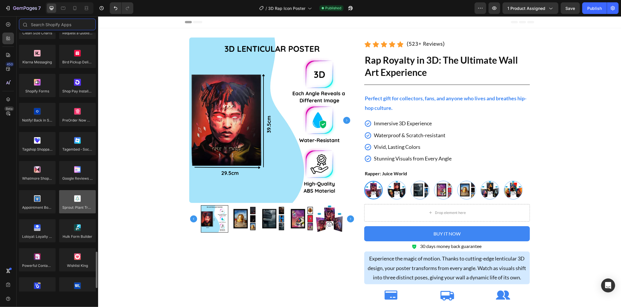
scroll to position [1580, 0]
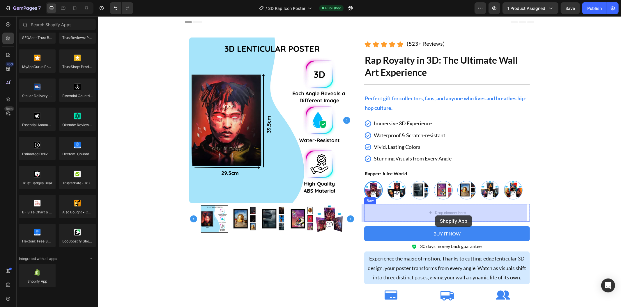
drag, startPoint x: 147, startPoint y: 285, endPoint x: 435, endPoint y: 214, distance: 296.2
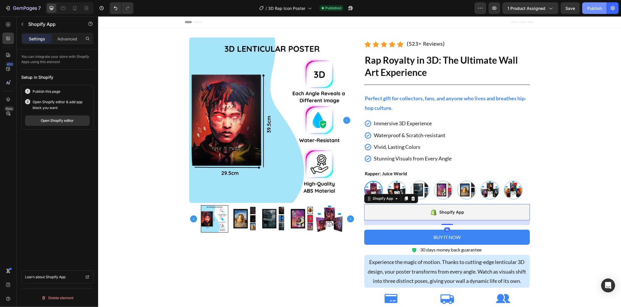
click at [588, 8] on div "Publish" at bounding box center [594, 8] width 15 height 6
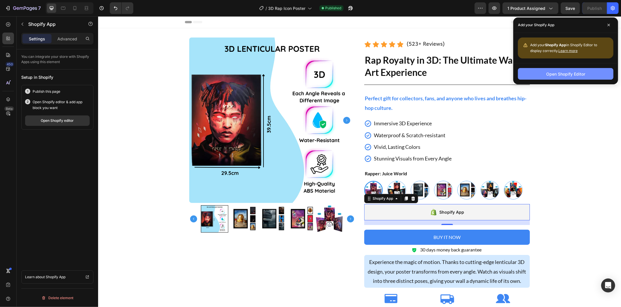
click at [561, 74] on div "Open Shopify Editor" at bounding box center [565, 74] width 39 height 6
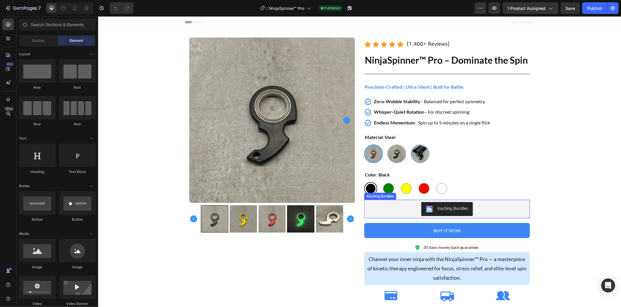
click at [396, 213] on div "Kaching Bundles" at bounding box center [446, 209] width 161 height 14
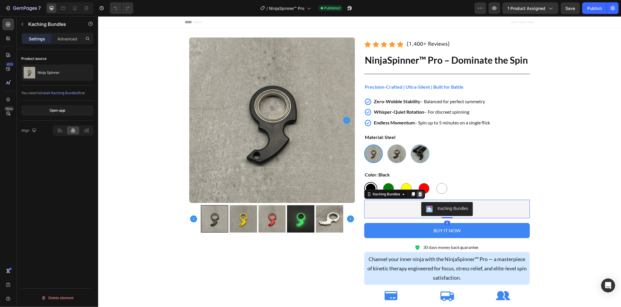
click at [417, 196] on icon at bounding box center [419, 194] width 5 height 5
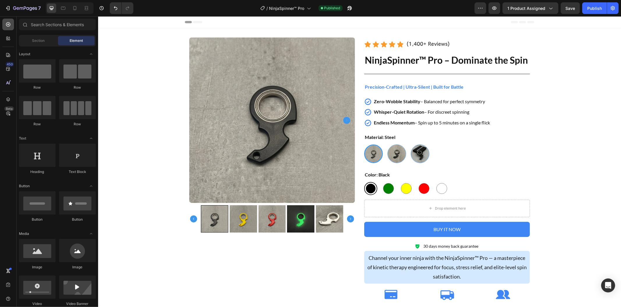
click at [7, 28] on div at bounding box center [8, 25] width 12 height 12
click at [9, 37] on icon at bounding box center [9, 38] width 2 height 2
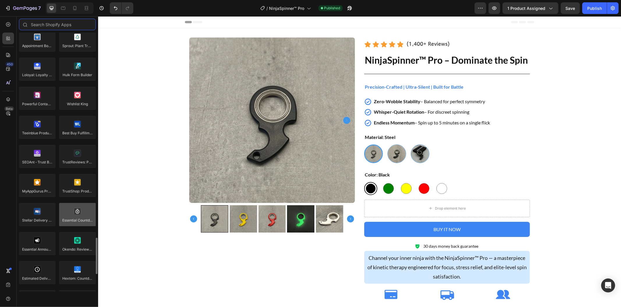
scroll to position [1580, 0]
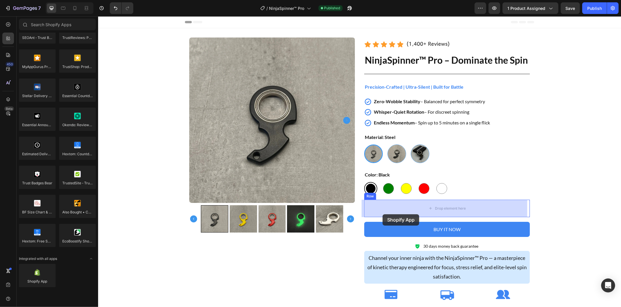
drag, startPoint x: 155, startPoint y: 293, endPoint x: 392, endPoint y: 212, distance: 251.2
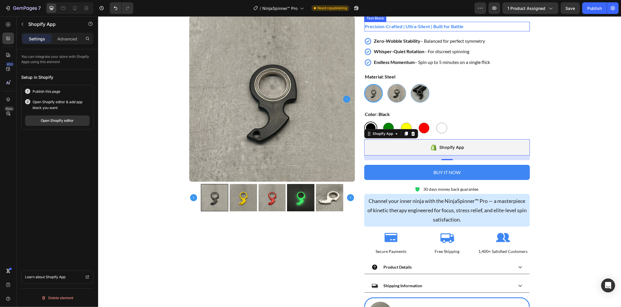
scroll to position [0, 0]
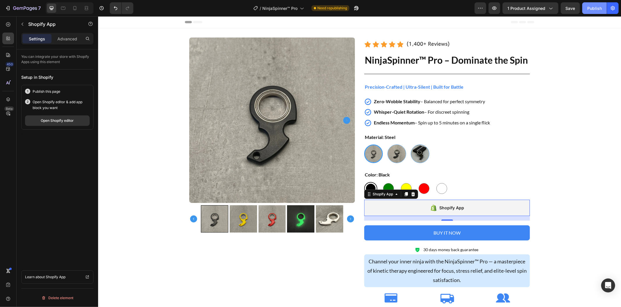
click at [597, 11] on div "Publish" at bounding box center [594, 8] width 15 height 6
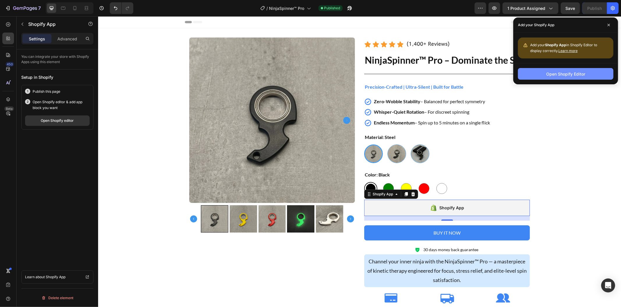
click at [561, 73] on div "Open Shopify Editor" at bounding box center [565, 74] width 39 height 6
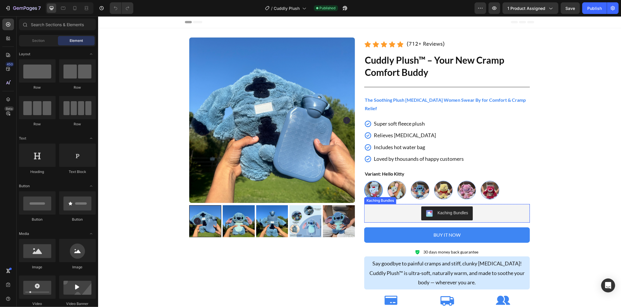
click at [405, 207] on div "Kaching Bundles" at bounding box center [446, 213] width 161 height 14
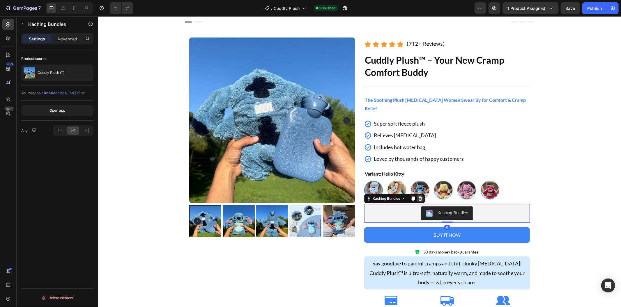
click at [417, 196] on icon at bounding box center [419, 198] width 5 height 5
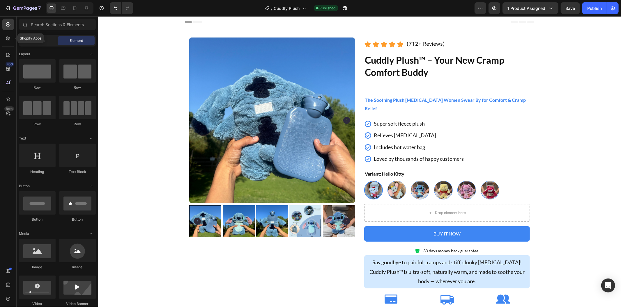
click at [11, 37] on div at bounding box center [8, 39] width 12 height 12
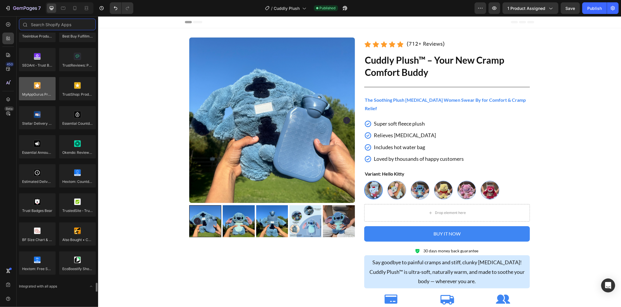
scroll to position [1580, 0]
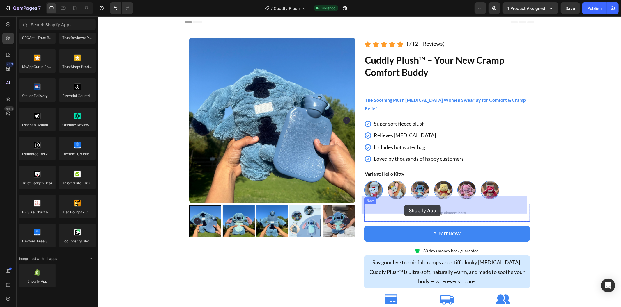
drag, startPoint x: 139, startPoint y: 285, endPoint x: 406, endPoint y: 202, distance: 280.0
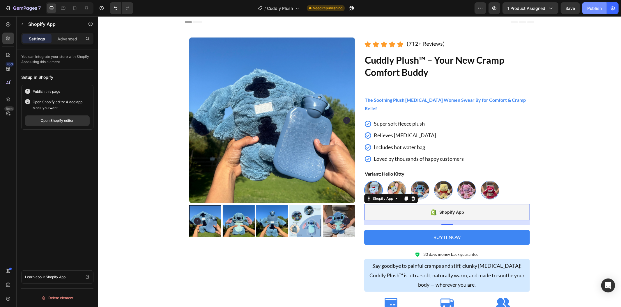
click at [589, 6] on div "Publish" at bounding box center [594, 8] width 15 height 6
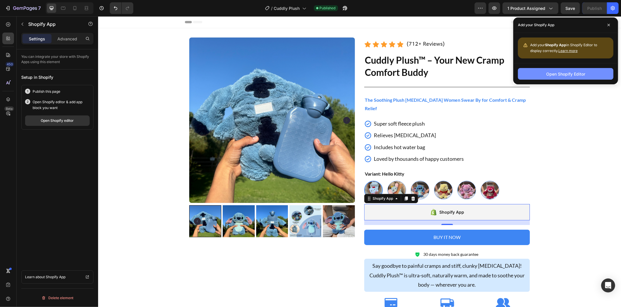
click at [557, 75] on div "Open Shopify Editor" at bounding box center [565, 74] width 39 height 6
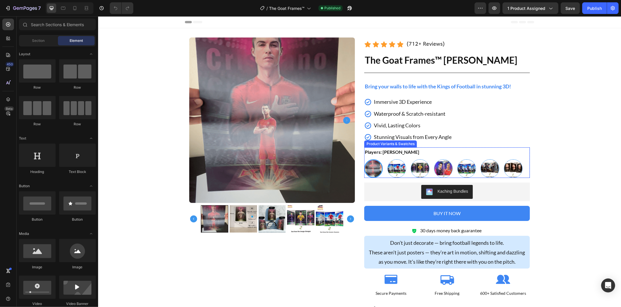
click at [389, 193] on div "Kaching Bundles" at bounding box center [446, 192] width 161 height 14
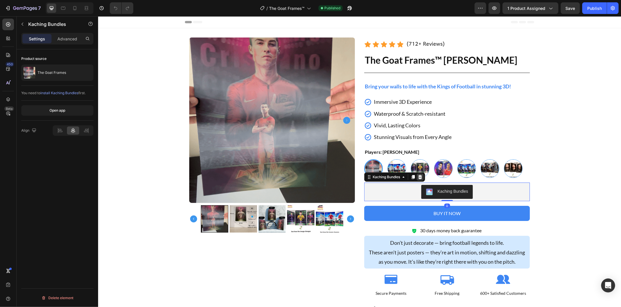
click at [419, 177] on icon at bounding box center [420, 177] width 4 height 4
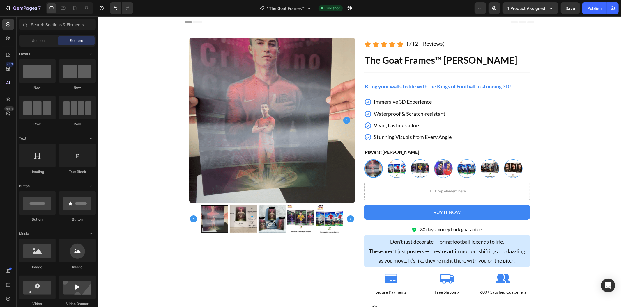
drag, startPoint x: 7, startPoint y: 26, endPoint x: 10, endPoint y: 31, distance: 5.4
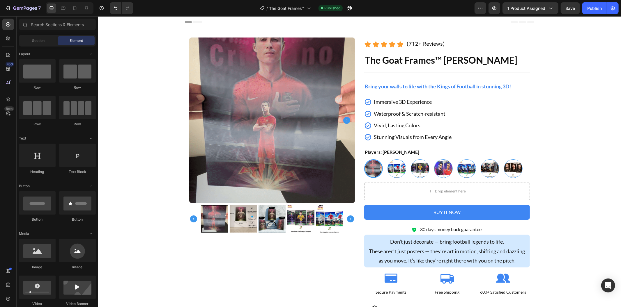
click at [7, 26] on icon at bounding box center [8, 25] width 6 height 6
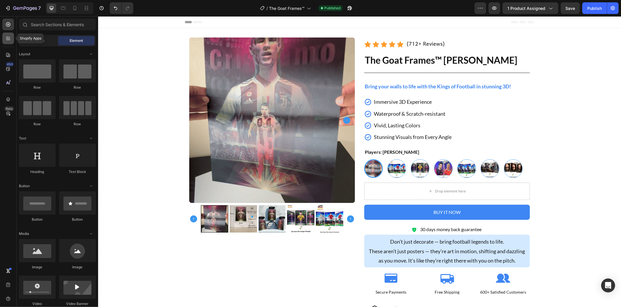
click at [5, 36] on icon at bounding box center [8, 39] width 6 height 6
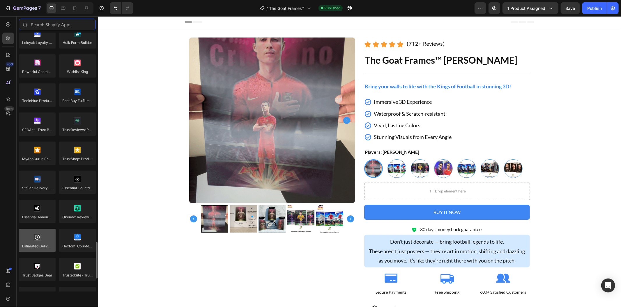
scroll to position [1580, 0]
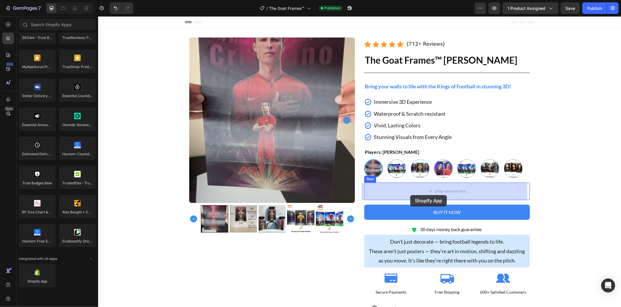
drag, startPoint x: 140, startPoint y: 289, endPoint x: 413, endPoint y: 193, distance: 289.4
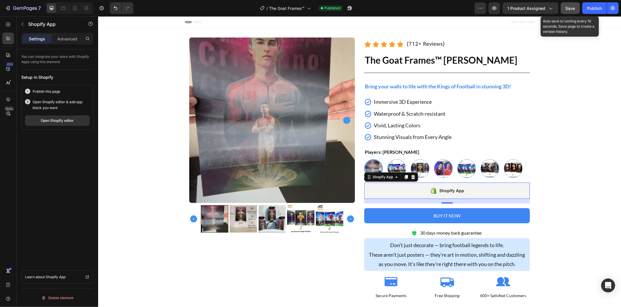
click at [577, 9] on button "Save" at bounding box center [569, 8] width 19 height 12
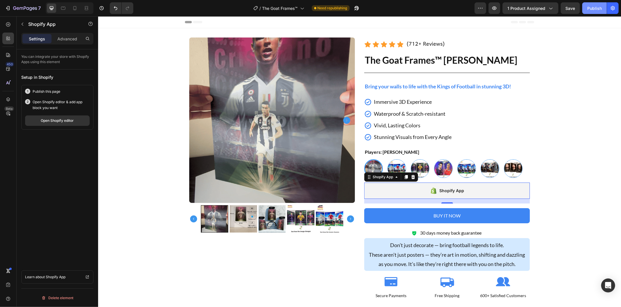
click at [599, 11] on div "Publish" at bounding box center [594, 8] width 15 height 6
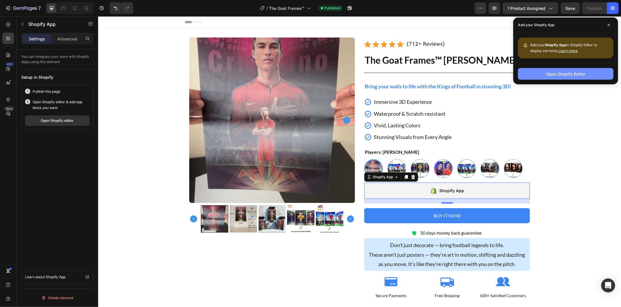
click at [539, 79] on button "Open Shopify Editor" at bounding box center [565, 74] width 95 height 12
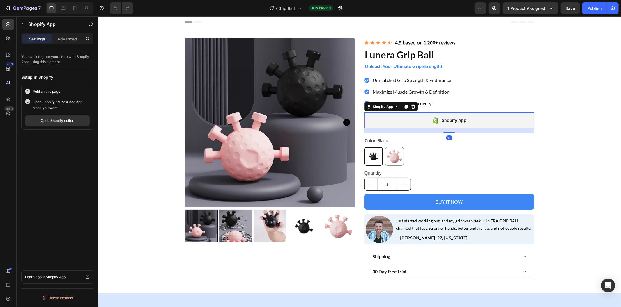
click at [470, 124] on div "Shopify App" at bounding box center [449, 120] width 170 height 16
click at [84, 121] on button "Open Shopify editor" at bounding box center [57, 121] width 65 height 10
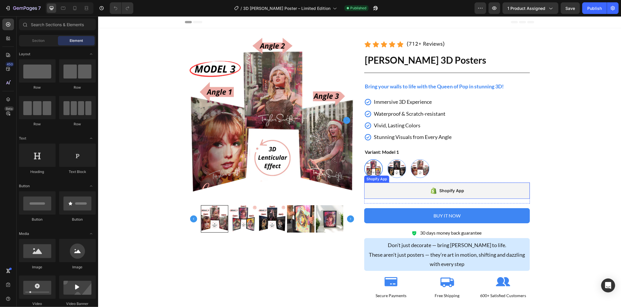
click at [416, 188] on div "Shopify App" at bounding box center [447, 190] width 166 height 16
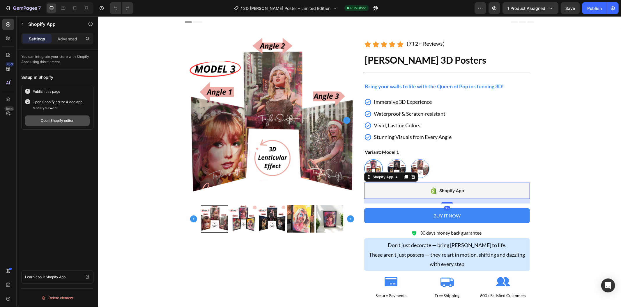
click at [68, 120] on div "Open Shopify editor" at bounding box center [57, 120] width 33 height 5
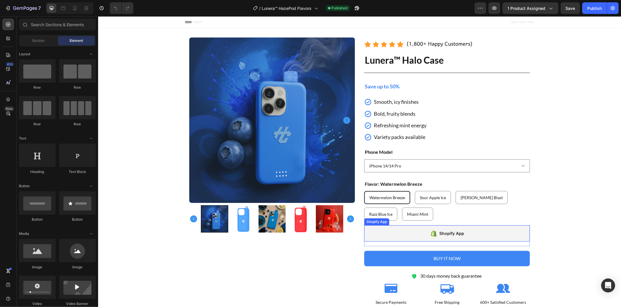
click at [426, 230] on div "Shopify App" at bounding box center [447, 233] width 166 height 16
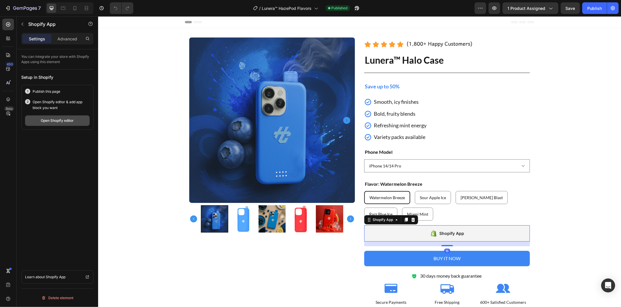
click at [71, 116] on button "Open Shopify editor" at bounding box center [57, 121] width 65 height 10
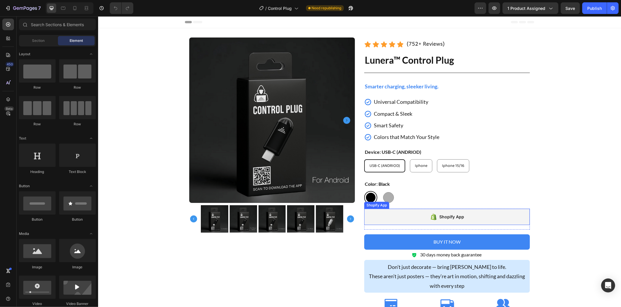
click at [423, 217] on div "Shopify App" at bounding box center [447, 217] width 166 height 16
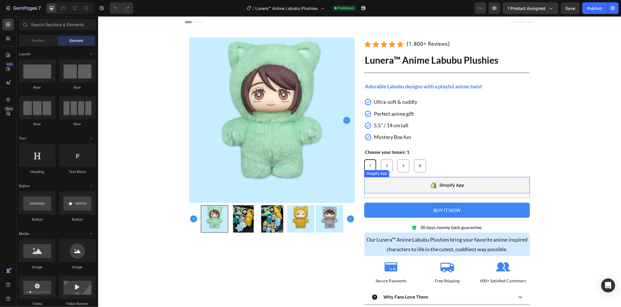
click at [430, 185] on icon at bounding box center [433, 185] width 6 height 6
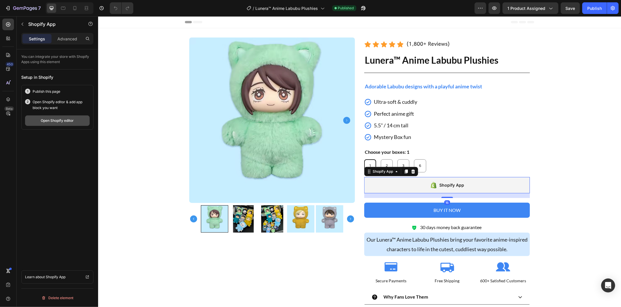
click at [68, 120] on div "Open Shopify editor" at bounding box center [57, 120] width 33 height 5
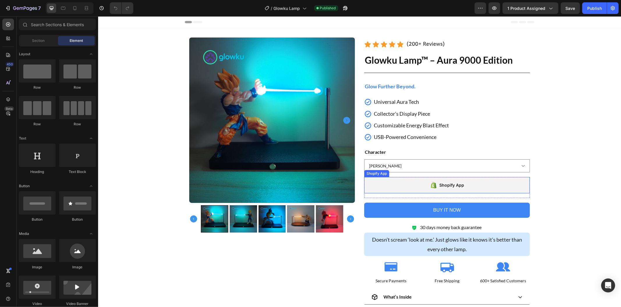
click at [420, 181] on div "Shopify App" at bounding box center [447, 185] width 166 height 16
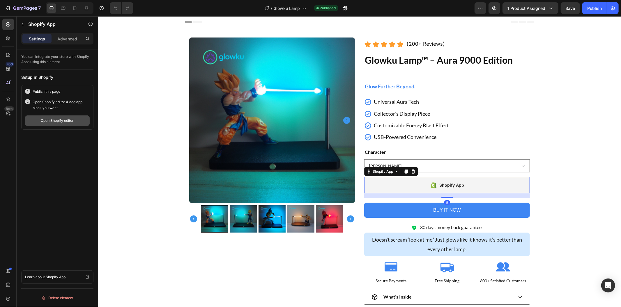
click at [69, 116] on button "Open Shopify editor" at bounding box center [57, 121] width 65 height 10
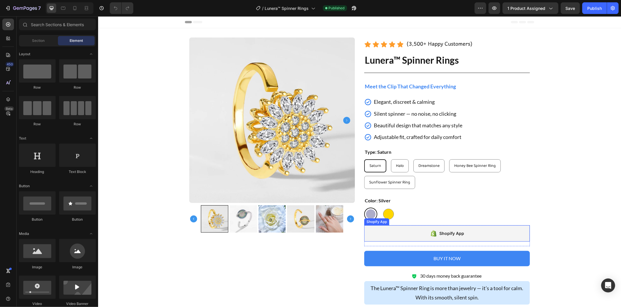
drag, startPoint x: 407, startPoint y: 233, endPoint x: 373, endPoint y: 225, distance: 34.7
click at [407, 233] on div "Shopify App" at bounding box center [447, 233] width 166 height 16
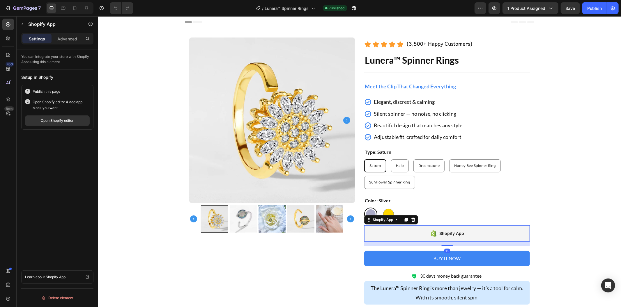
click at [58, 113] on div "Open Shopify editor & add app block you want Open Shopify editor" at bounding box center [57, 112] width 65 height 27
click at [63, 123] on button "Open Shopify editor" at bounding box center [57, 121] width 65 height 10
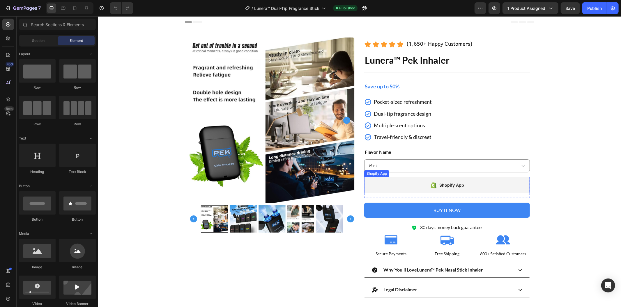
click at [390, 190] on div "Shopify App" at bounding box center [447, 185] width 166 height 16
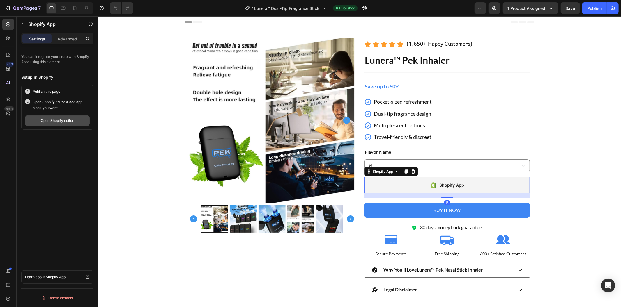
click at [70, 120] on div "Open Shopify editor" at bounding box center [57, 120] width 33 height 5
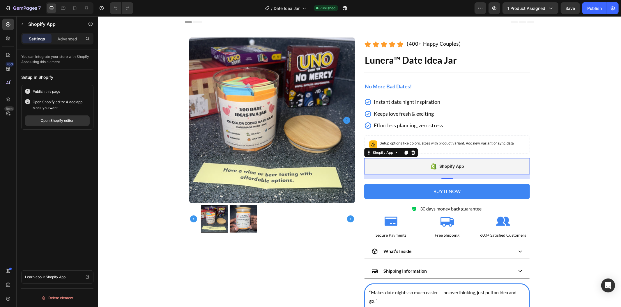
click at [376, 167] on div "Shopify App" at bounding box center [447, 166] width 166 height 16
click at [65, 123] on button "Open Shopify editor" at bounding box center [57, 121] width 65 height 10
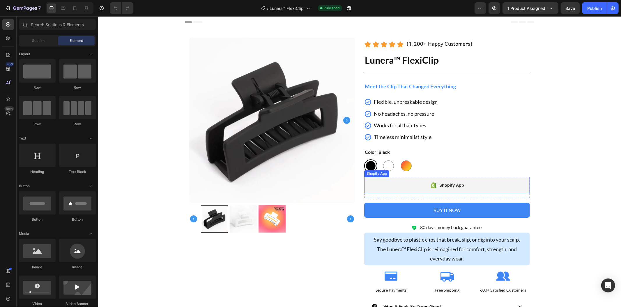
click at [415, 184] on div "Shopify App" at bounding box center [447, 185] width 166 height 16
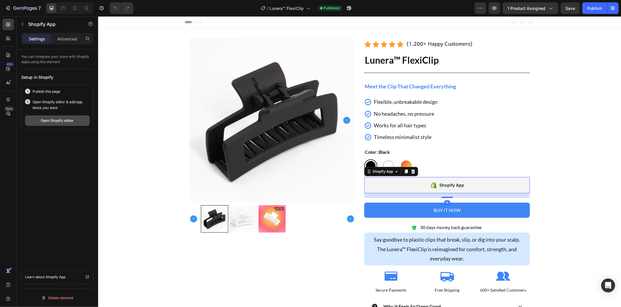
click at [72, 121] on div "Open Shopify editor" at bounding box center [57, 120] width 33 height 5
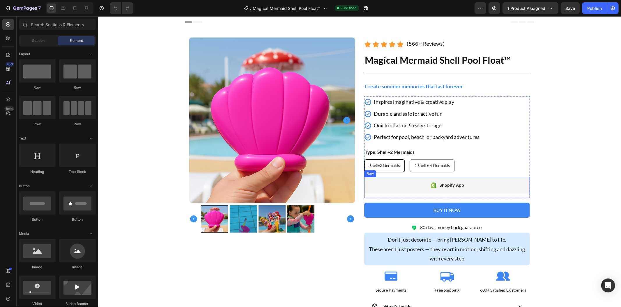
click at [382, 174] on div "Shopify App" at bounding box center [376, 173] width 23 height 5
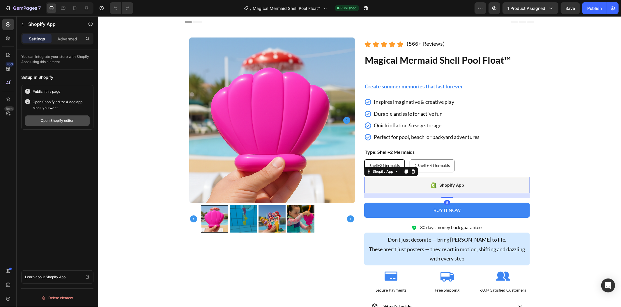
click at [75, 124] on button "Open Shopify editor" at bounding box center [57, 121] width 65 height 10
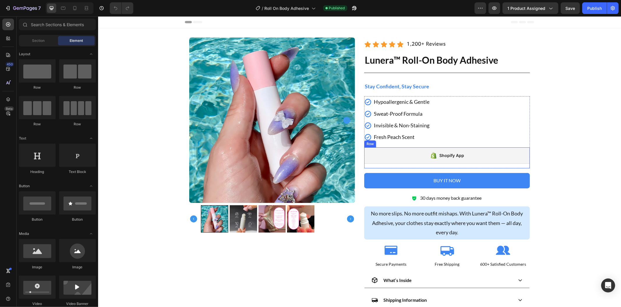
click at [425, 155] on div "Shopify App" at bounding box center [447, 155] width 166 height 16
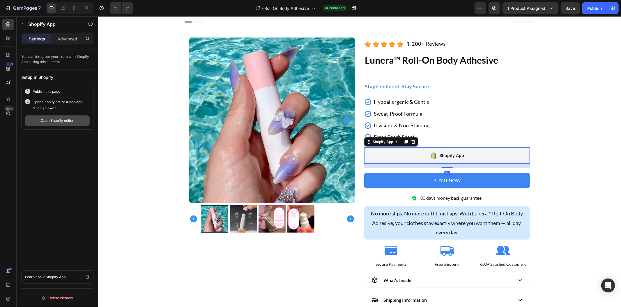
click at [58, 121] on div "Open Shopify editor" at bounding box center [57, 120] width 33 height 5
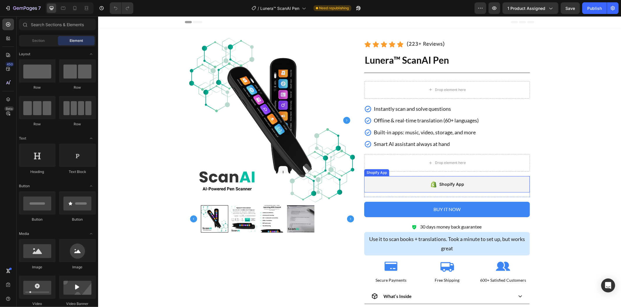
click at [490, 187] on div "Shopify App" at bounding box center [447, 184] width 166 height 16
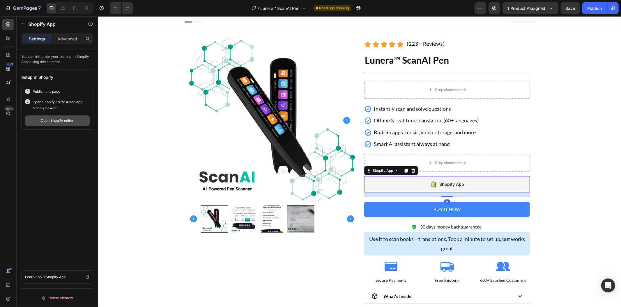
click at [61, 125] on button "Open Shopify editor" at bounding box center [57, 121] width 65 height 10
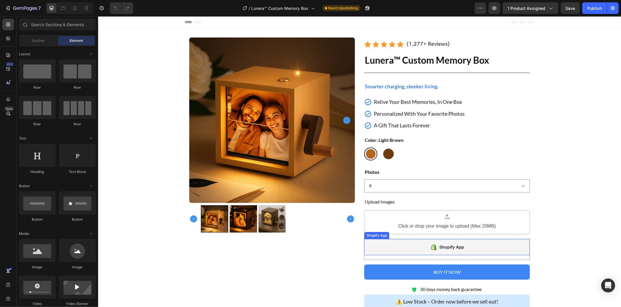
click at [417, 242] on div "Shopify App" at bounding box center [447, 247] width 166 height 16
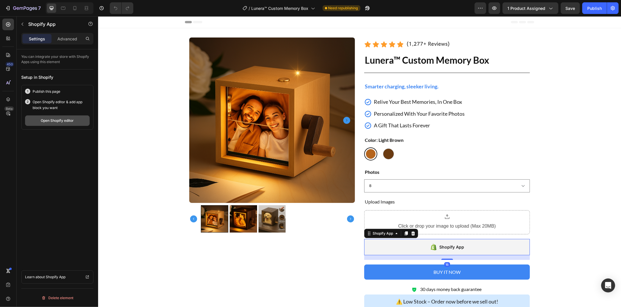
click at [56, 119] on div "Open Shopify editor" at bounding box center [57, 120] width 33 height 5
click at [595, 12] on button "Publish" at bounding box center [594, 8] width 24 height 12
